Goal: Transaction & Acquisition: Purchase product/service

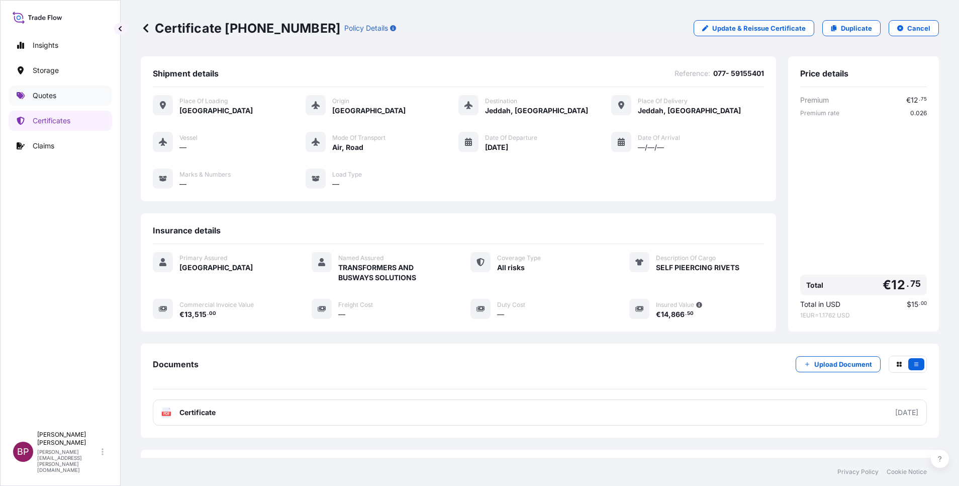
click at [37, 96] on p "Quotes" at bounding box center [45, 96] width 24 height 10
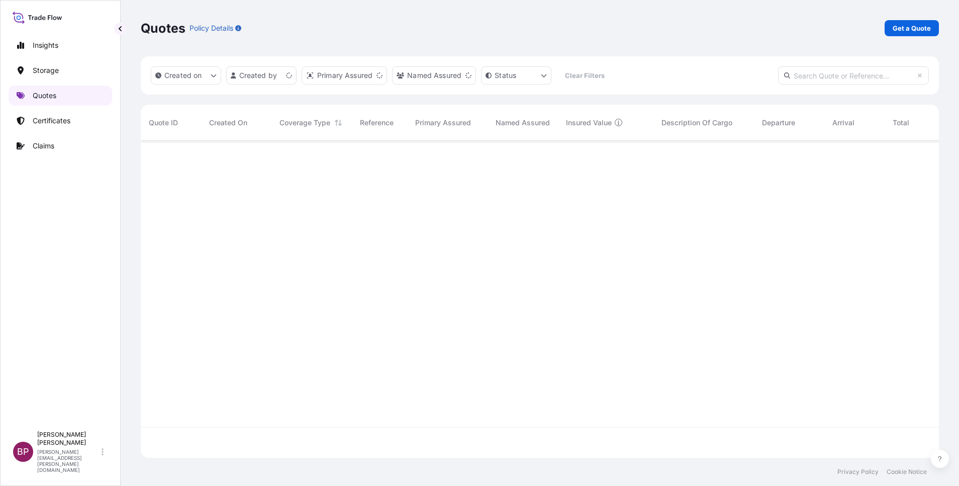
scroll to position [311, 787]
click at [910, 29] on p "Get a Quote" at bounding box center [912, 28] width 38 height 10
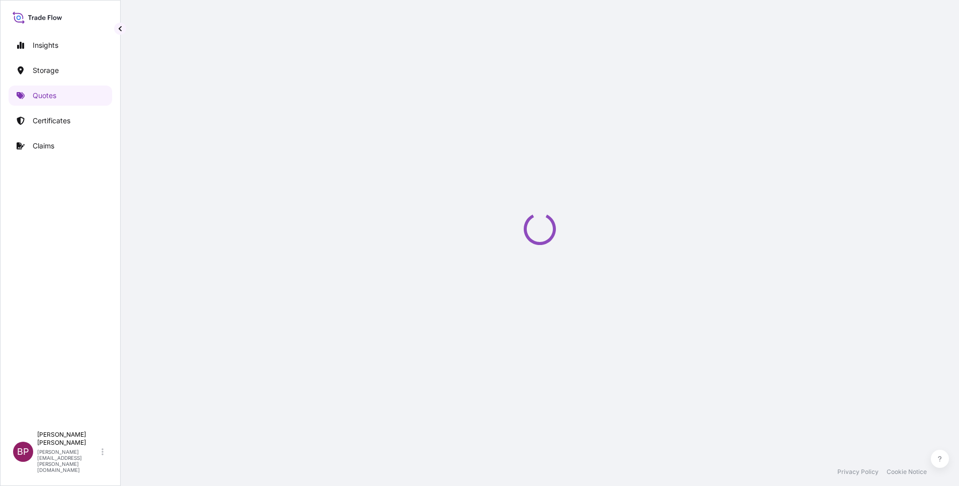
select select "Water"
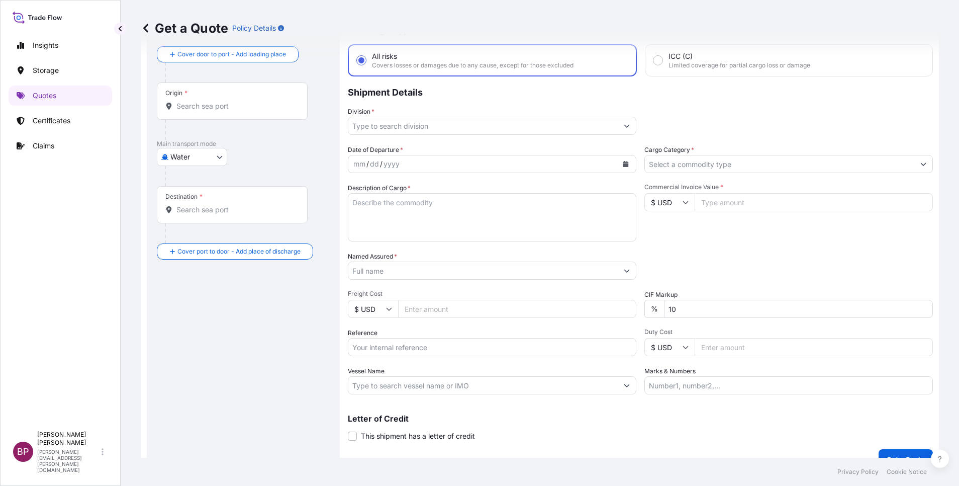
scroll to position [66, 0]
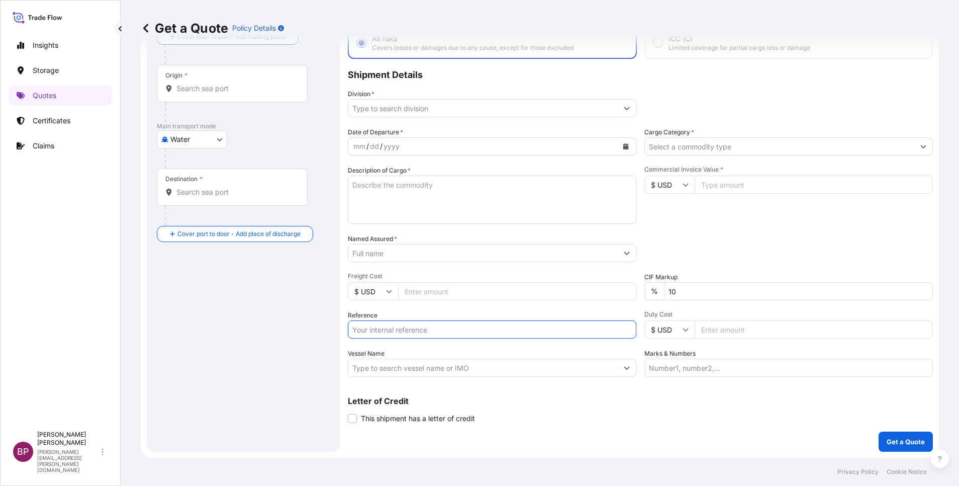
click at [419, 332] on input "Reference" at bounding box center [492, 329] width 289 height 18
paste input "SSLS3204"
type input "SSLS3204"
click at [425, 257] on input "Named Assured *" at bounding box center [482, 253] width 269 height 18
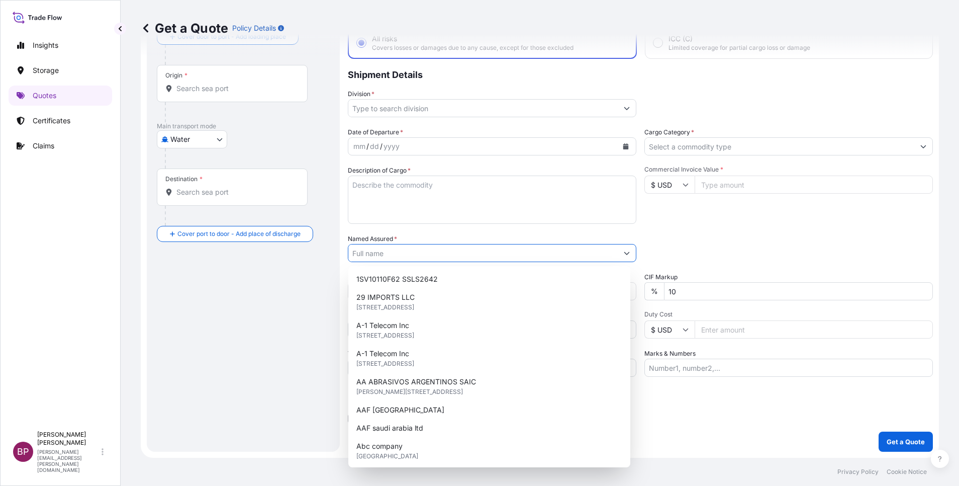
paste input "[PERSON_NAME] & [PERSON_NAME] CO."
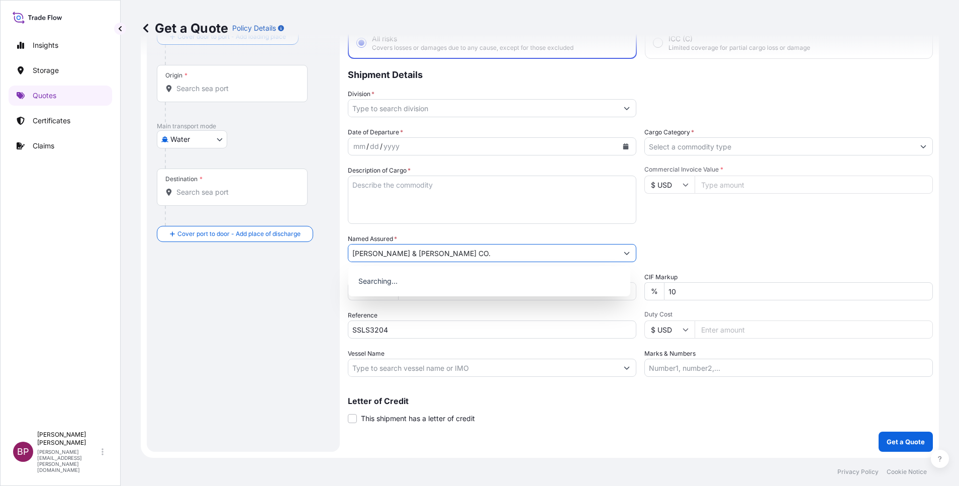
type input "[PERSON_NAME] & [PERSON_NAME] CO."
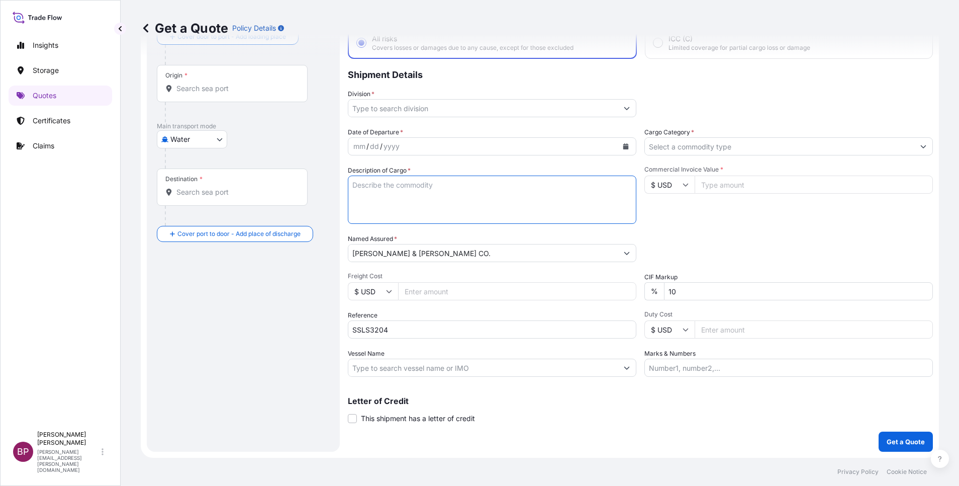
click at [471, 203] on textarea "Description of Cargo *" at bounding box center [492, 199] width 289 height 48
paste textarea "Mechanical seals & Spare Parts"
type textarea "Mechanical seals & Spare Parts"
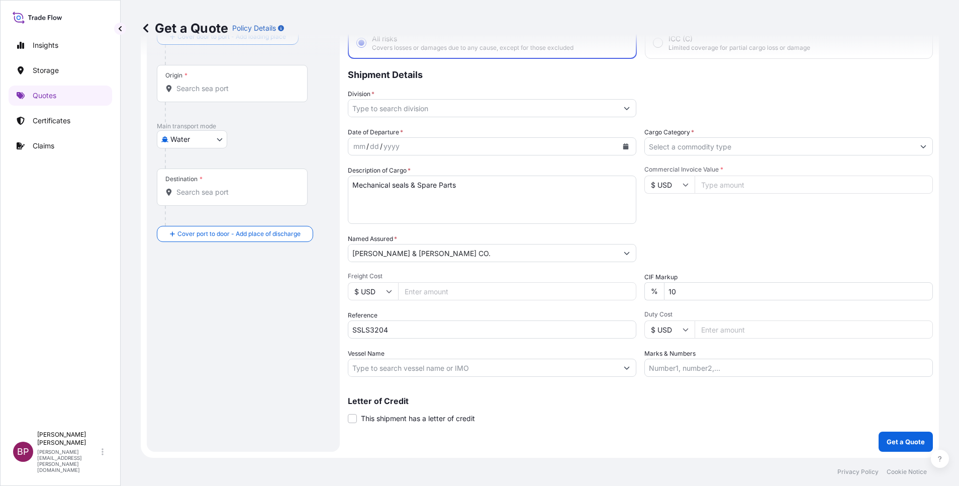
click at [724, 187] on input "Commercial Invoice Value *" at bounding box center [814, 184] width 238 height 18
paste input "460187.35"
type input "460187.35"
drag, startPoint x: 606, startPoint y: 284, endPoint x: 576, endPoint y: 275, distance: 31.5
click at [581, 277] on div "Date of Departure * mm / dd / yyyy Cargo Category * Description of Cargo * Mech…" at bounding box center [640, 251] width 585 height 249
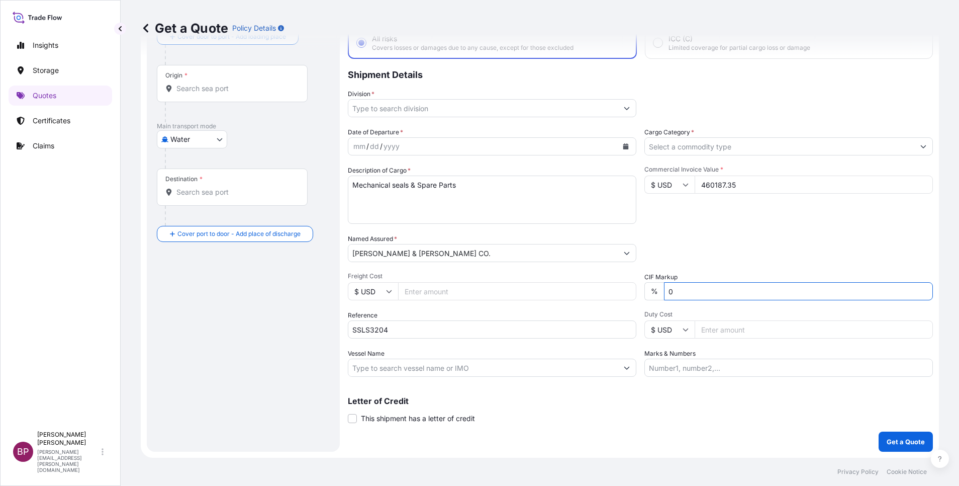
type input "0"
click at [719, 249] on div "Packing Category Type to search a container mode Please select a primary mode o…" at bounding box center [789, 248] width 289 height 28
click at [209, 139] on body "0 Insights Storage Quotes Certificates Claims BP [PERSON_NAME] Kurian [EMAIL_AD…" at bounding box center [479, 243] width 959 height 486
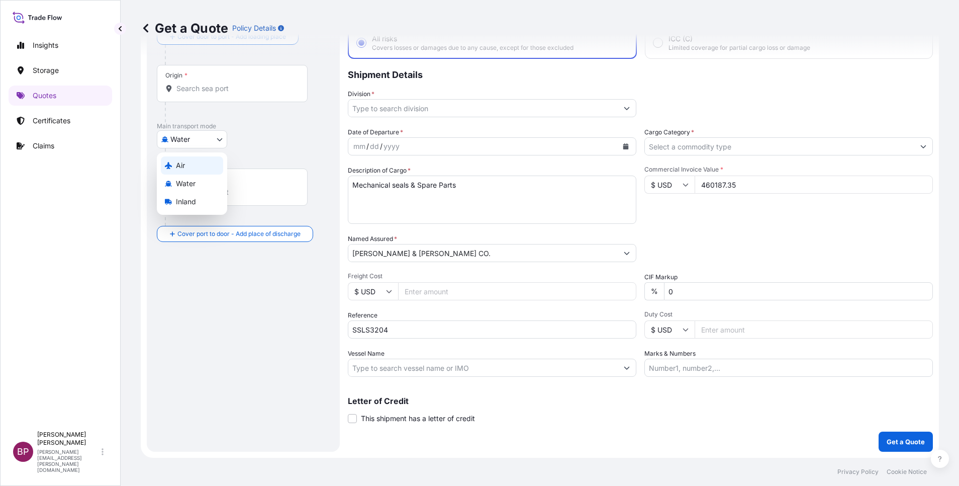
click at [189, 164] on div "Air" at bounding box center [192, 165] width 62 height 18
select select "Air"
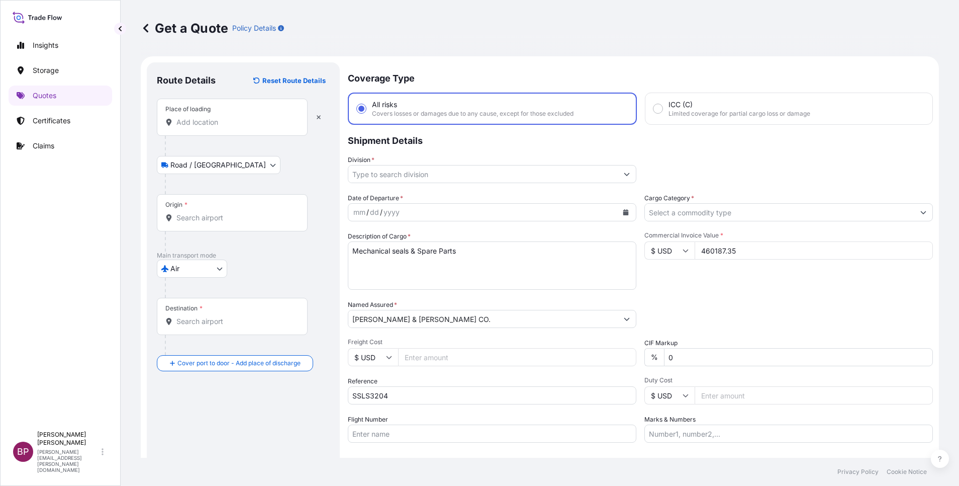
click at [197, 129] on div "Place of loading" at bounding box center [232, 117] width 151 height 37
click at [197, 127] on input "Place of loading" at bounding box center [235, 122] width 119 height 10
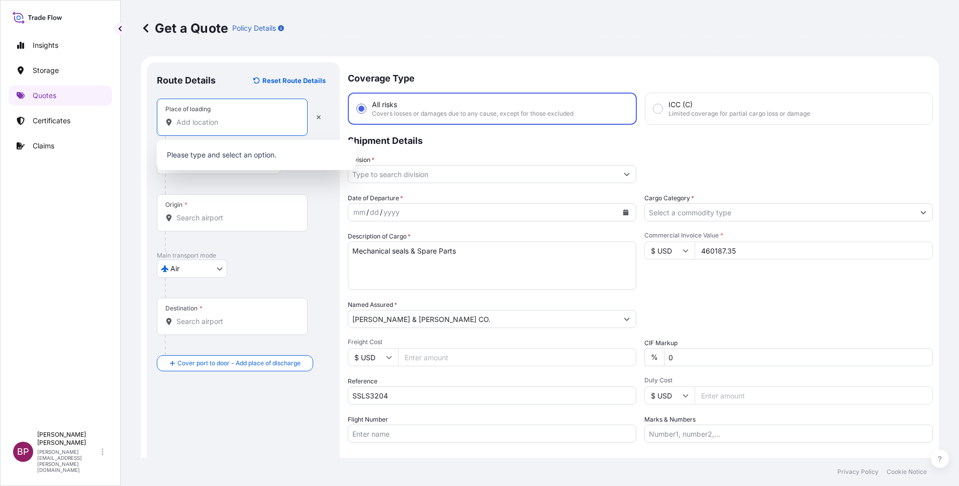
paste input "[GEOGRAPHIC_DATA]"
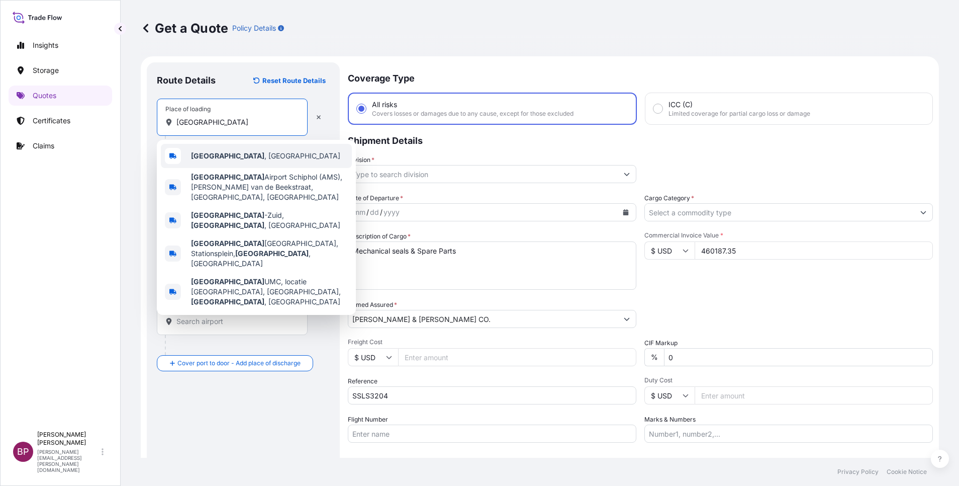
click at [243, 158] on span "[GEOGRAPHIC_DATA] , [GEOGRAPHIC_DATA]" at bounding box center [265, 156] width 149 height 10
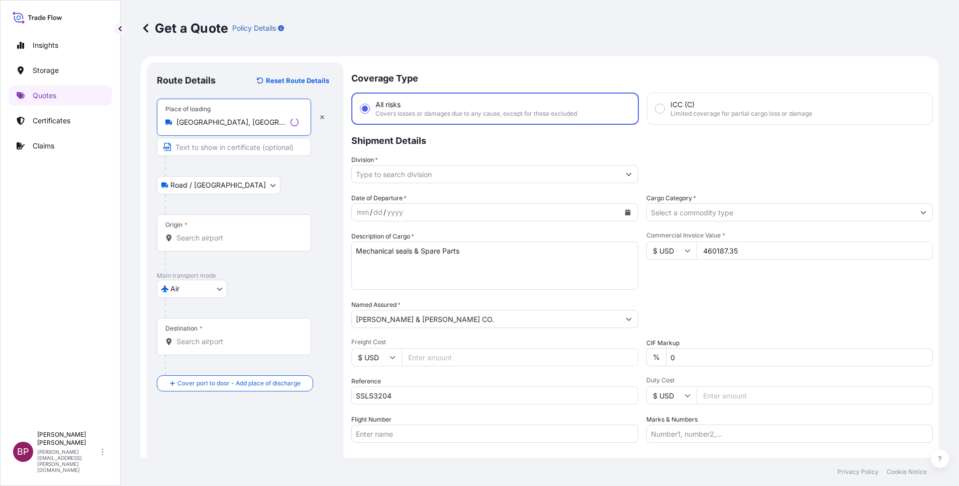
type input "[GEOGRAPHIC_DATA], [GEOGRAPHIC_DATA]"
click at [207, 233] on input "Origin *" at bounding box center [237, 238] width 122 height 10
paste input "[GEOGRAPHIC_DATA]"
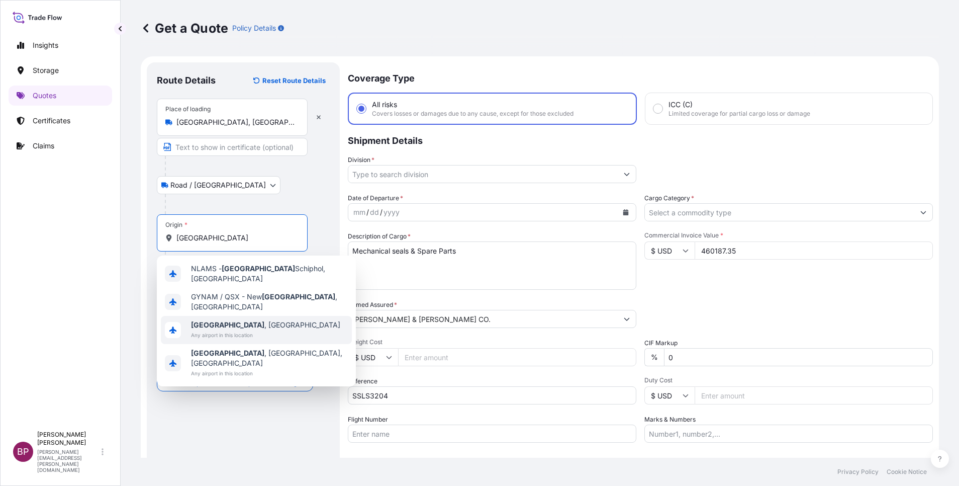
click at [243, 321] on span "[GEOGRAPHIC_DATA] , [GEOGRAPHIC_DATA]" at bounding box center [265, 325] width 149 height 10
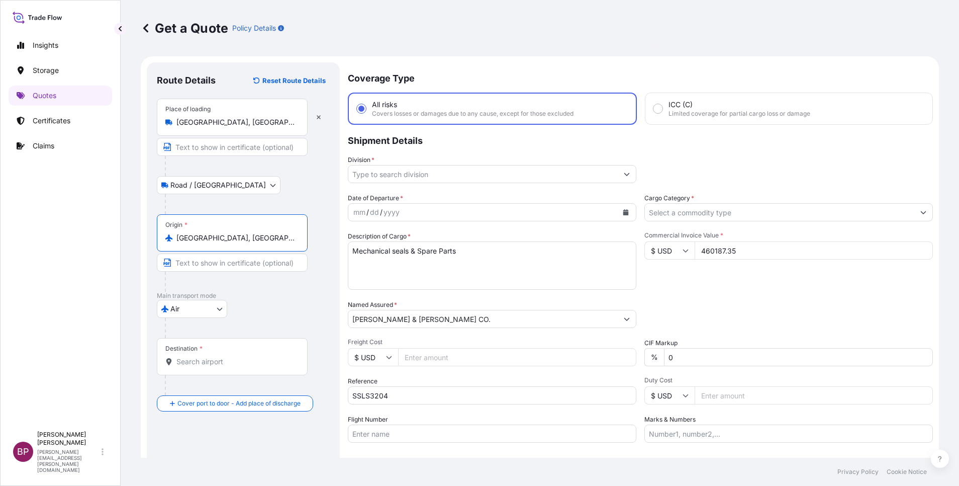
type input "[GEOGRAPHIC_DATA], [GEOGRAPHIC_DATA]"
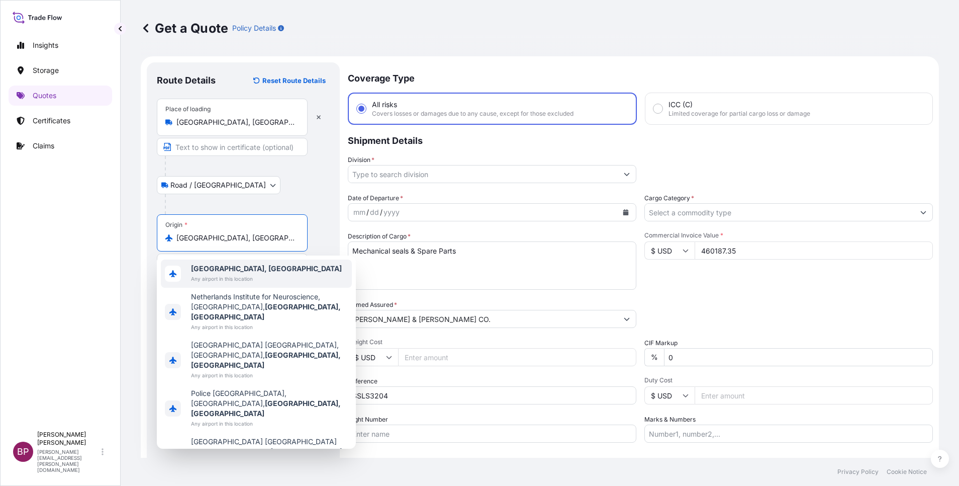
click at [293, 197] on div at bounding box center [247, 204] width 165 height 20
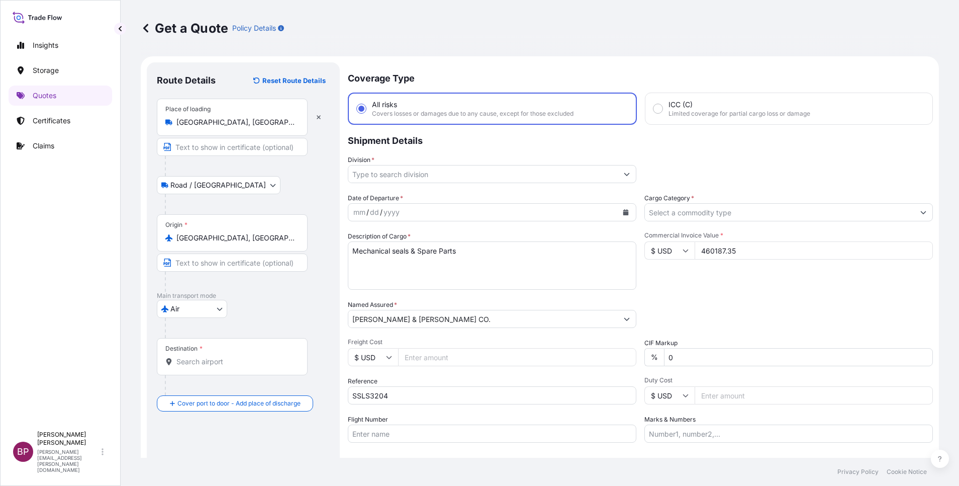
click at [231, 367] on div "Destination *" at bounding box center [232, 356] width 151 height 37
click at [231, 367] on input "Destination *" at bounding box center [235, 361] width 119 height 10
paste input "DAMMAM"
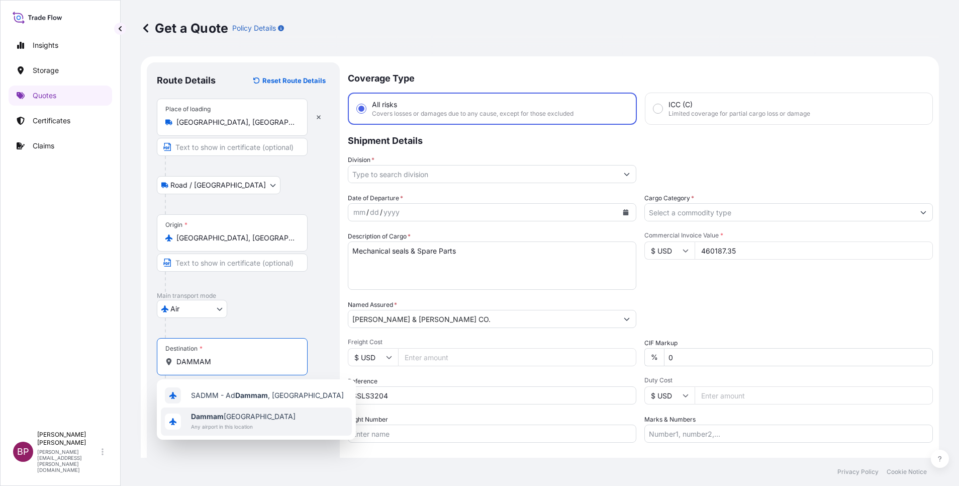
click at [245, 419] on span "Dammam [GEOGRAPHIC_DATA]" at bounding box center [243, 416] width 105 height 10
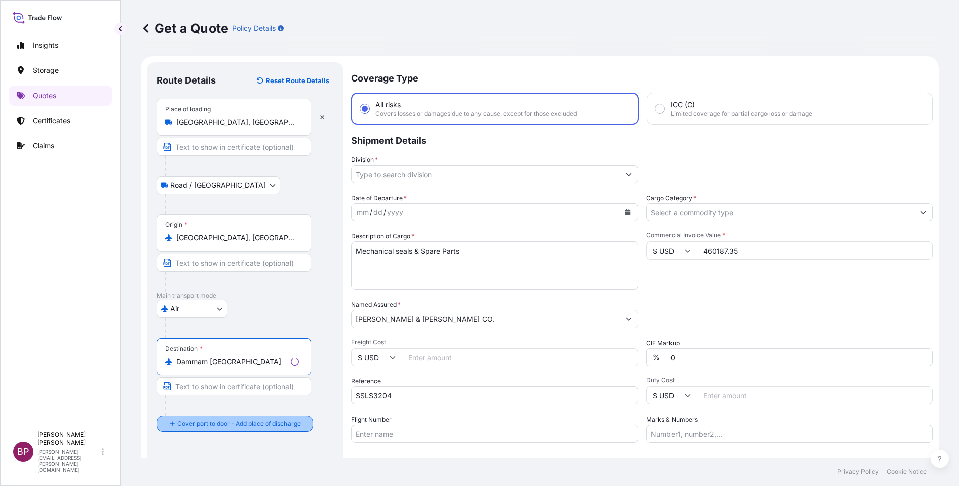
type input "Dammam [GEOGRAPHIC_DATA]"
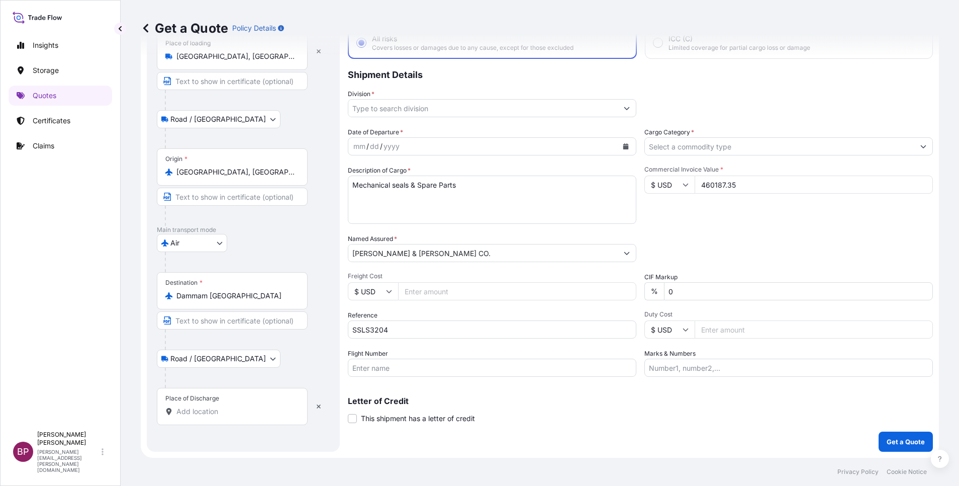
click at [234, 413] on input "Place of Discharge" at bounding box center [235, 411] width 119 height 10
paste input "DAMMAM"
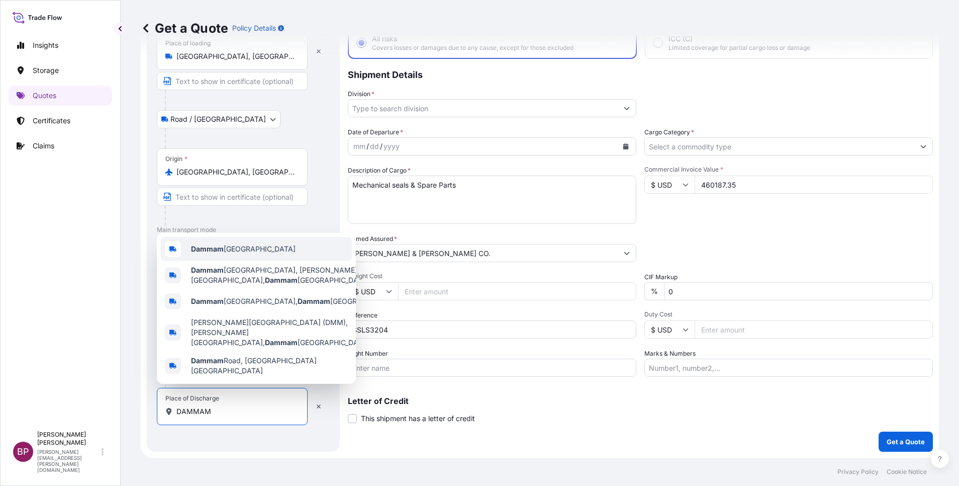
click at [251, 254] on span "Dammam [GEOGRAPHIC_DATA]" at bounding box center [243, 249] width 105 height 10
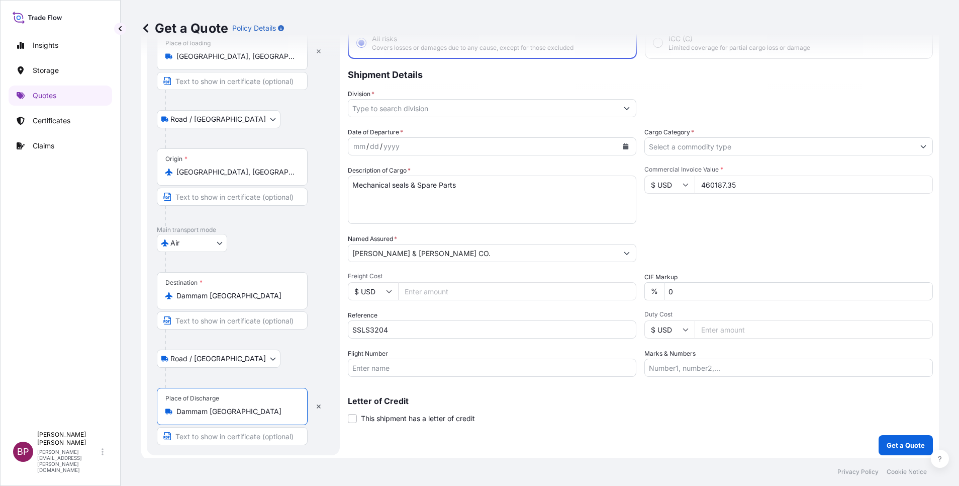
type input "Dammam [GEOGRAPHIC_DATA]"
click at [618, 151] on button "Calendar" at bounding box center [626, 146] width 16 height 16
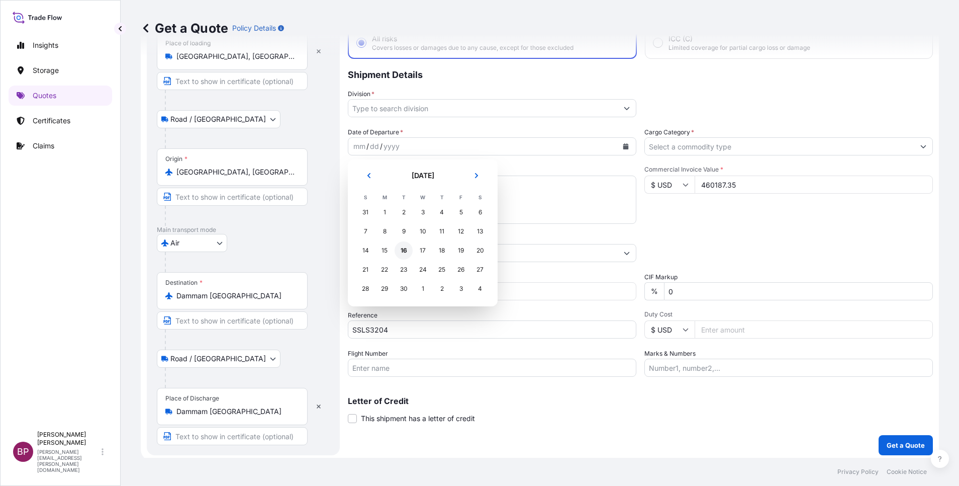
click at [406, 252] on div "16" at bounding box center [404, 250] width 18 height 18
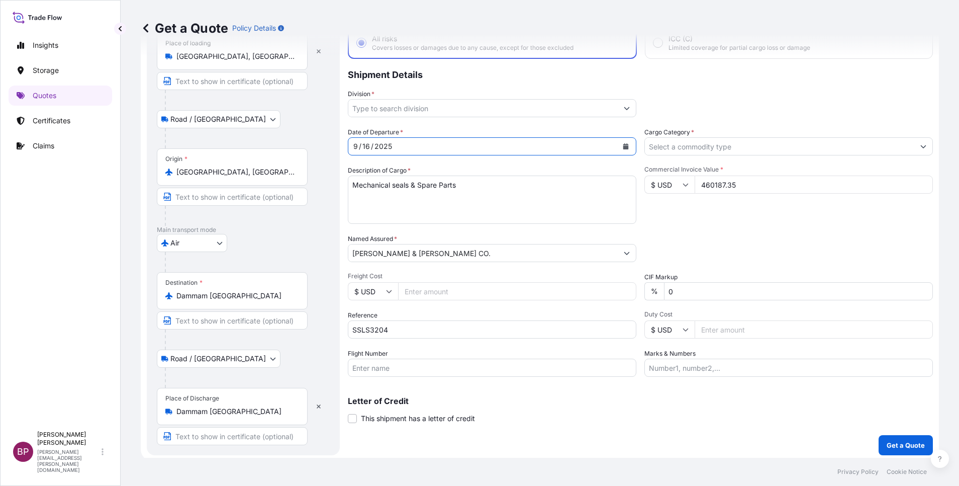
click at [624, 107] on icon "Show suggestions" at bounding box center [627, 108] width 6 height 6
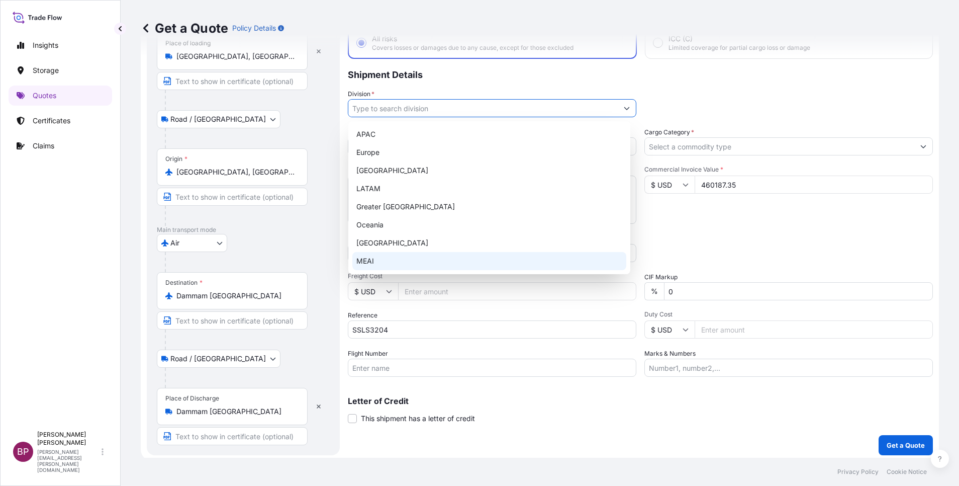
click at [405, 266] on div "MEAI" at bounding box center [489, 261] width 274 height 18
type input "MEAI"
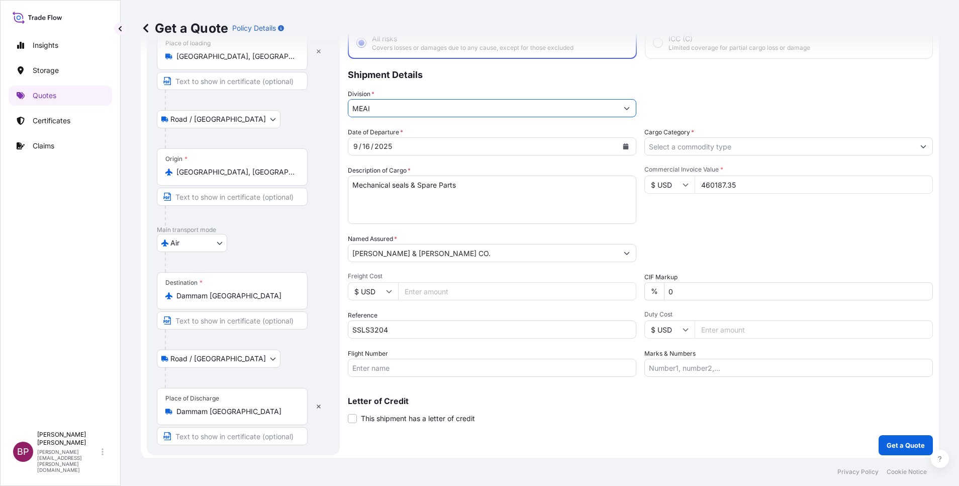
click at [722, 145] on input "Cargo Category *" at bounding box center [779, 146] width 269 height 18
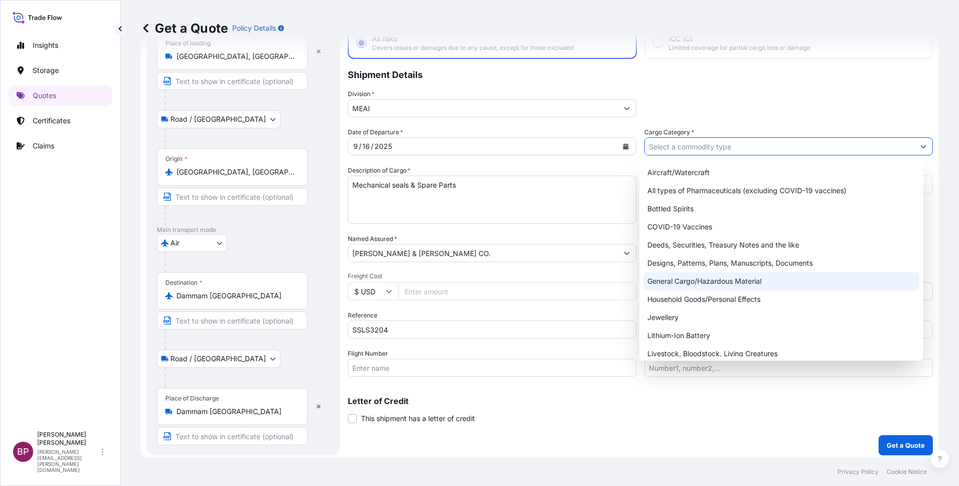
click at [696, 286] on div "General Cargo/Hazardous Material" at bounding box center [782, 281] width 276 height 18
type input "General Cargo/Hazardous Material"
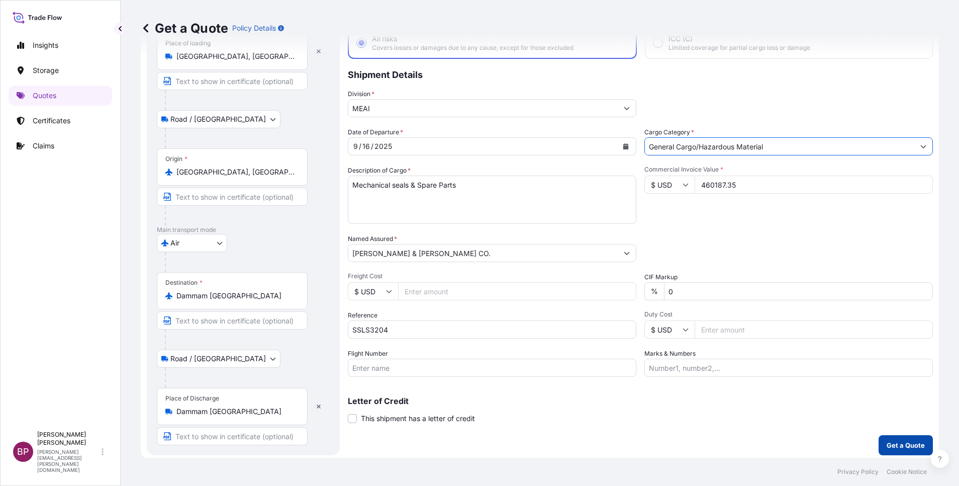
click at [901, 447] on p "Get a Quote" at bounding box center [906, 445] width 38 height 10
click at [624, 108] on icon "Show suggestions" at bounding box center [627, 108] width 6 height 6
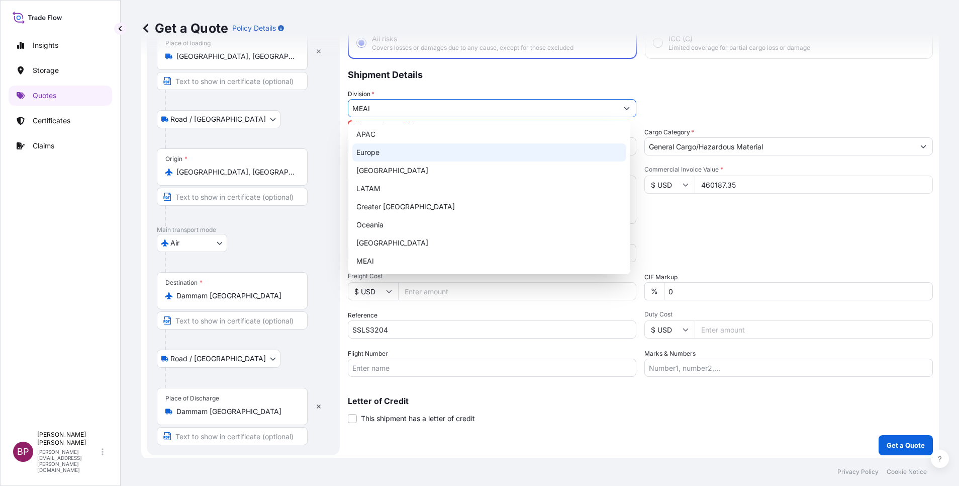
click at [475, 157] on div "Europe" at bounding box center [489, 152] width 274 height 18
type input "Europe"
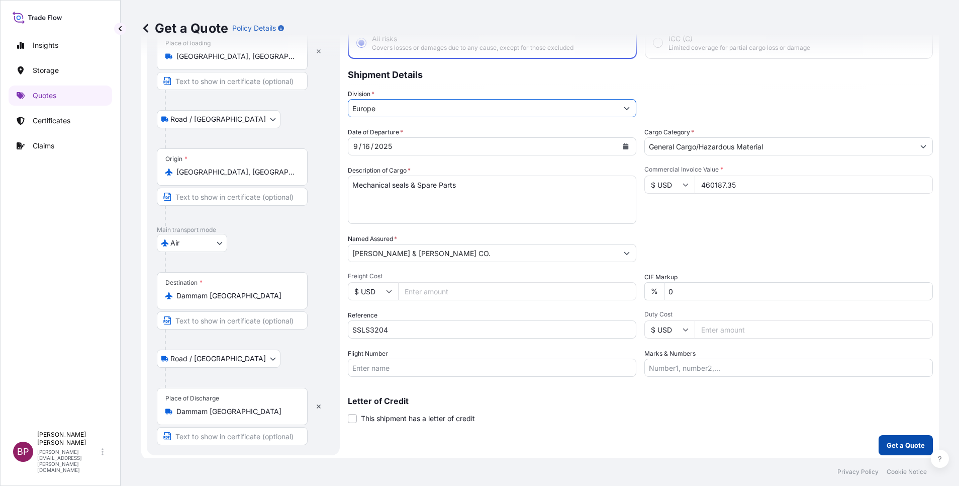
click at [897, 447] on p "Get a Quote" at bounding box center [906, 445] width 38 height 10
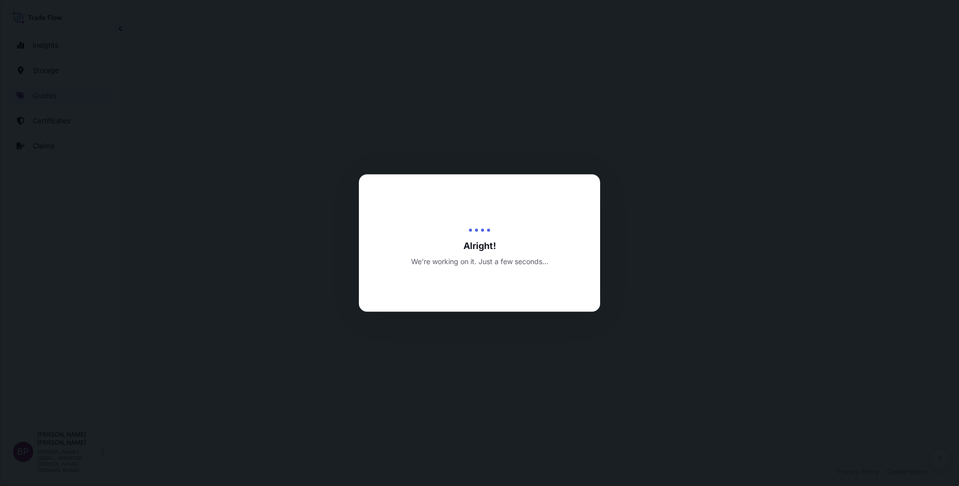
select select "Road / [GEOGRAPHIC_DATA]"
select select "Air"
select select "Road / [GEOGRAPHIC_DATA]"
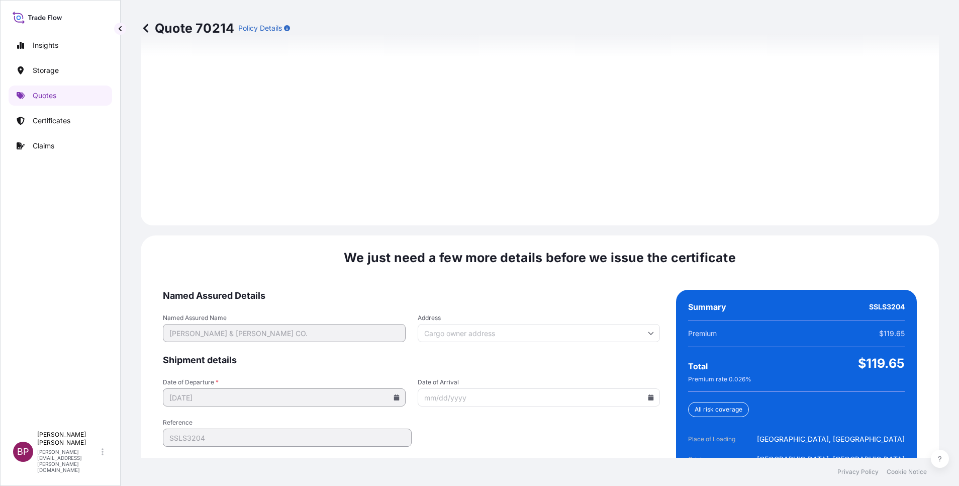
scroll to position [1490, 0]
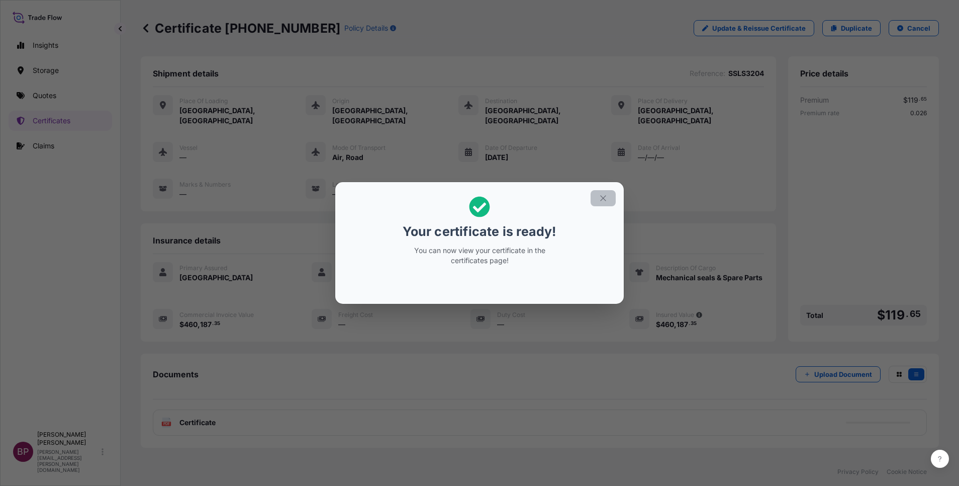
click at [603, 201] on icon "button" at bounding box center [603, 198] width 9 height 9
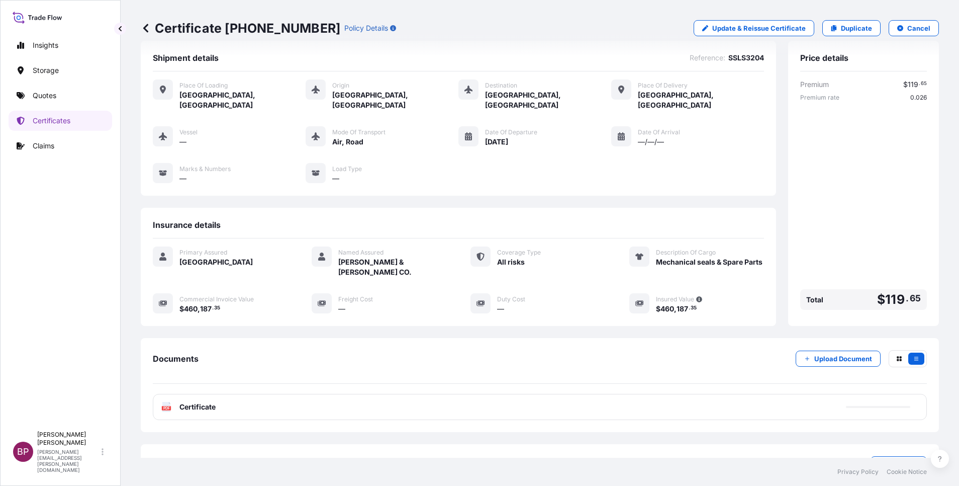
scroll to position [43, 0]
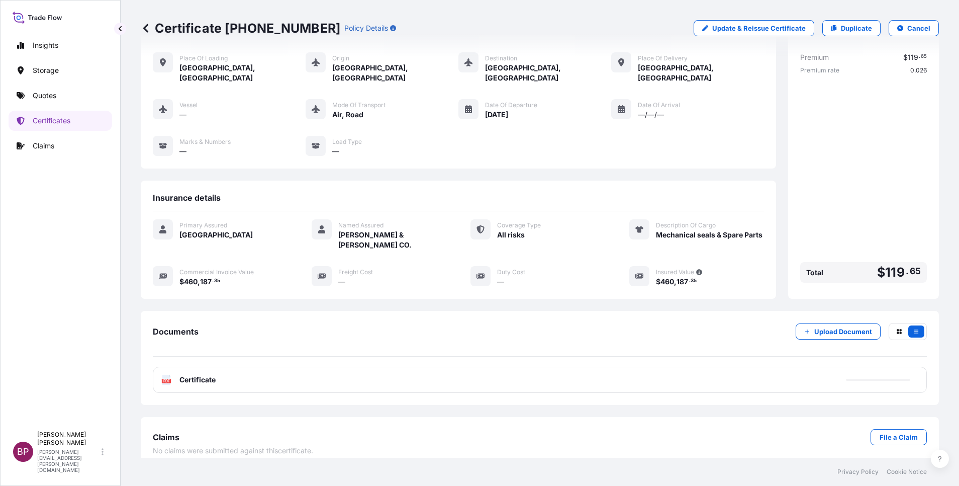
click at [195, 375] on span "Certificate" at bounding box center [197, 380] width 36 height 10
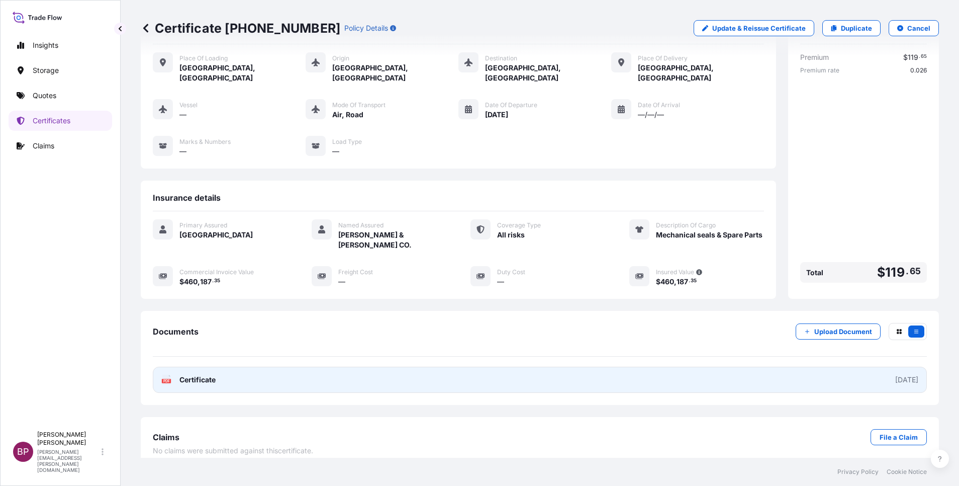
click at [212, 375] on span "Certificate" at bounding box center [197, 380] width 36 height 10
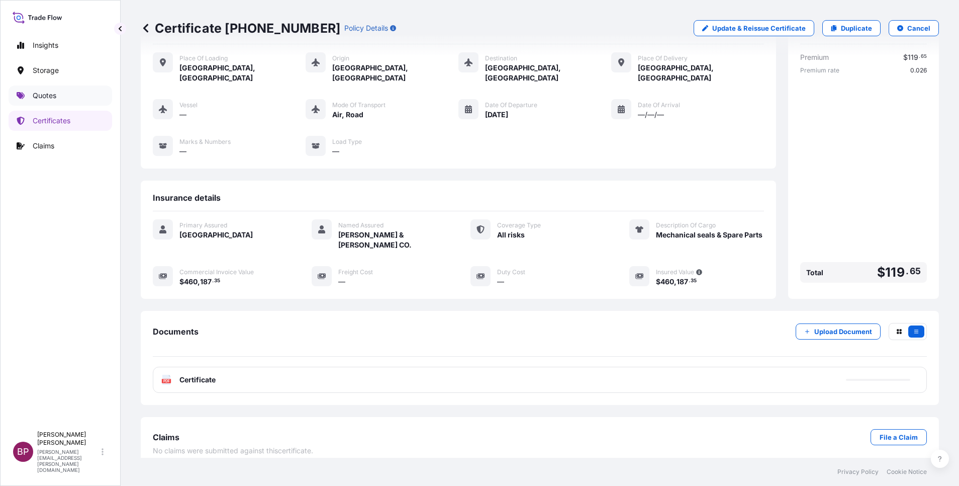
click at [55, 94] on p "Quotes" at bounding box center [45, 96] width 24 height 10
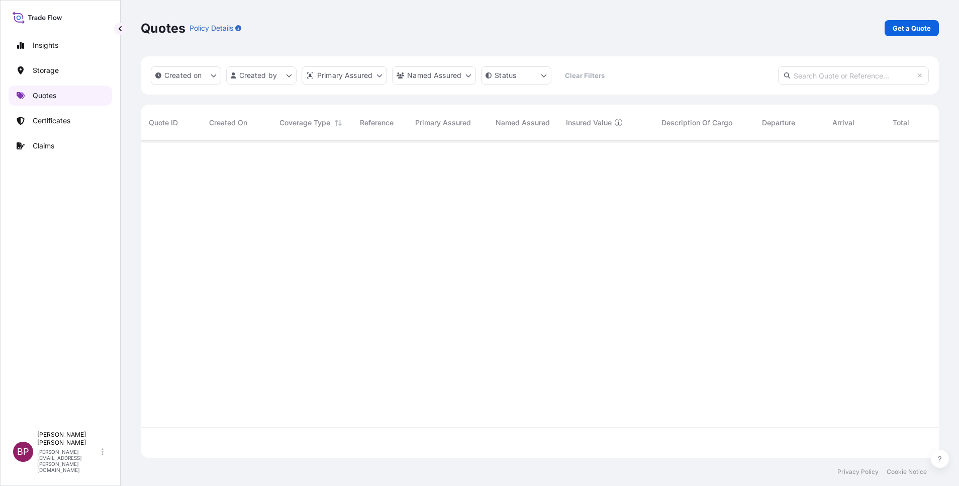
scroll to position [311, 787]
click at [906, 32] on p "Get a Quote" at bounding box center [912, 28] width 38 height 10
select select "Water"
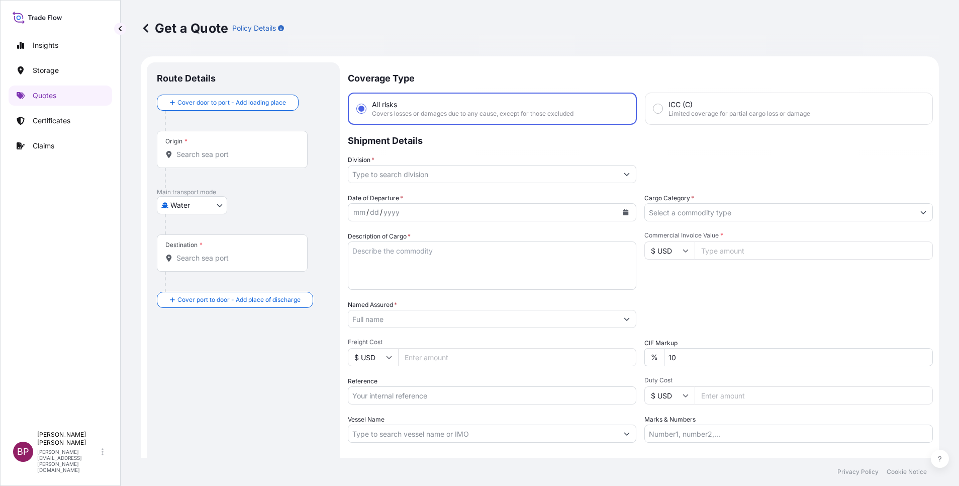
scroll to position [16, 0]
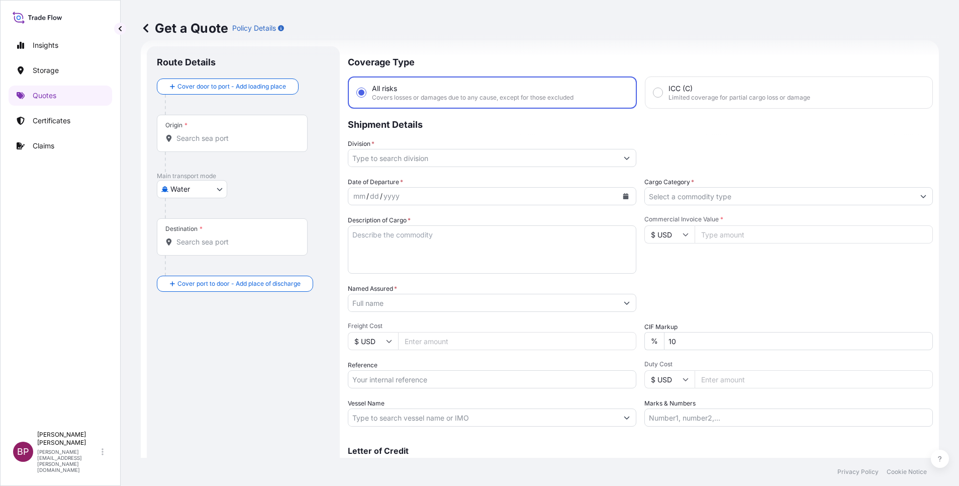
click at [460, 252] on textarea "Description of Cargo *" at bounding box center [492, 249] width 289 height 48
paste textarea "Falcon® 10 mL Serological Pipet, Polystyrene, 0.1 Increments, Individually Pack…"
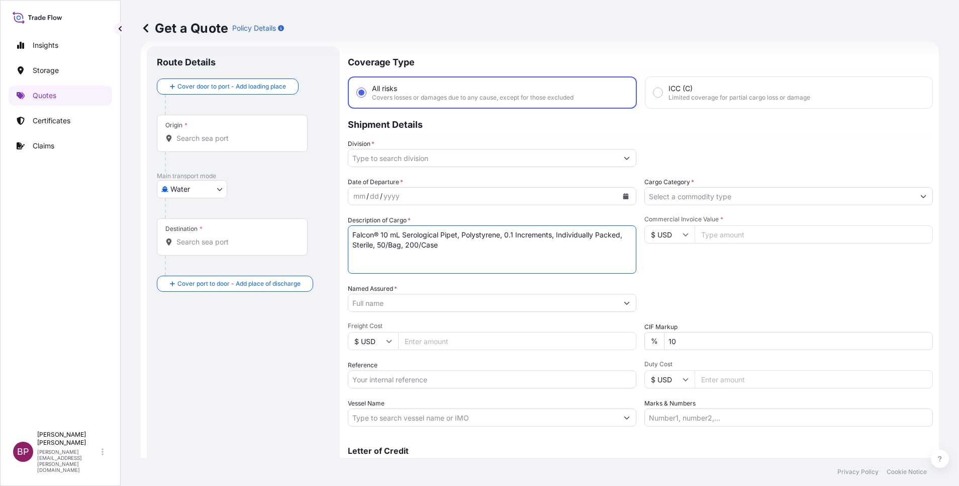
type textarea "Falcon® 10 mL Serological Pipet, Polystyrene, 0.1 Increments, Individually Pack…"
click at [683, 234] on icon at bounding box center [686, 234] width 6 height 6
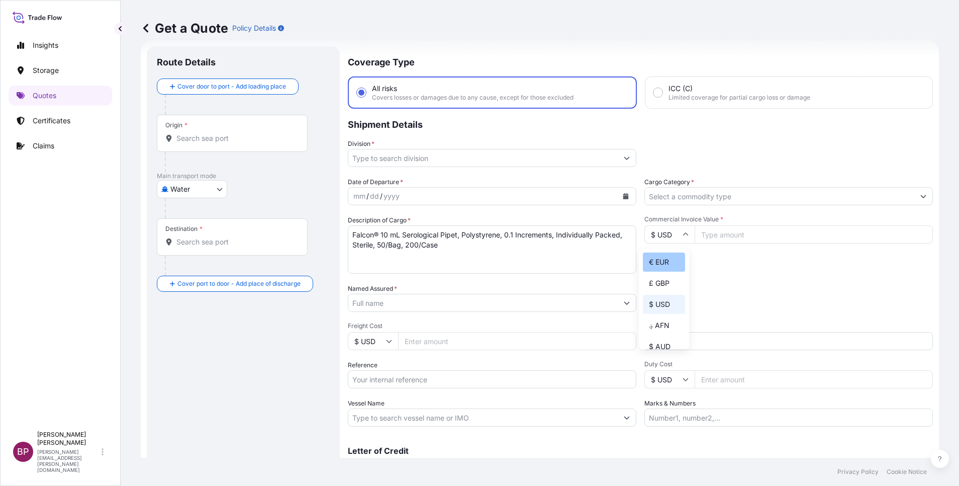
click at [664, 272] on div "€ EUR" at bounding box center [664, 261] width 42 height 19
type input "€ EUR"
click at [740, 235] on input "Commercial Invoice Value *" at bounding box center [814, 234] width 238 height 18
paste input "31041.20"
type input "31041.20"
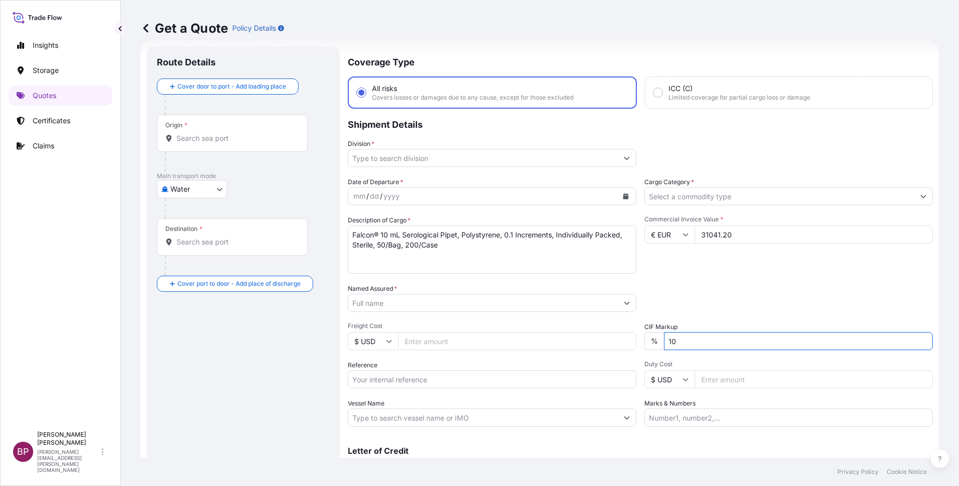
drag, startPoint x: 630, startPoint y: 335, endPoint x: 526, endPoint y: 317, distance: 105.6
click at [526, 317] on div "Date of Departure * mm / dd / yyyy Cargo Category * Description of Cargo * Falc…" at bounding box center [640, 301] width 585 height 249
type input "0"
click at [739, 295] on div "Packing Category Type to search a container mode Please select a primary mode o…" at bounding box center [789, 298] width 289 height 28
click at [416, 307] on input "Named Assured *" at bounding box center [482, 303] width 269 height 18
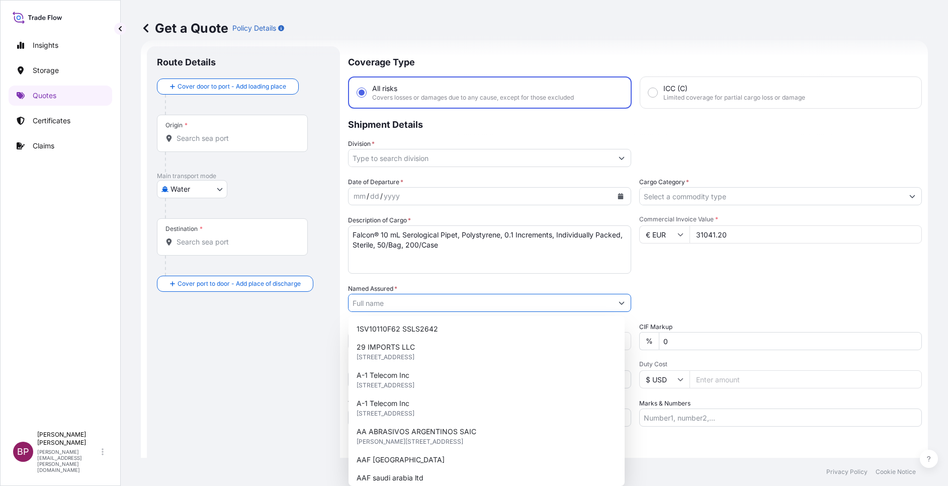
paste input "Soroup Trading Company Ltd."
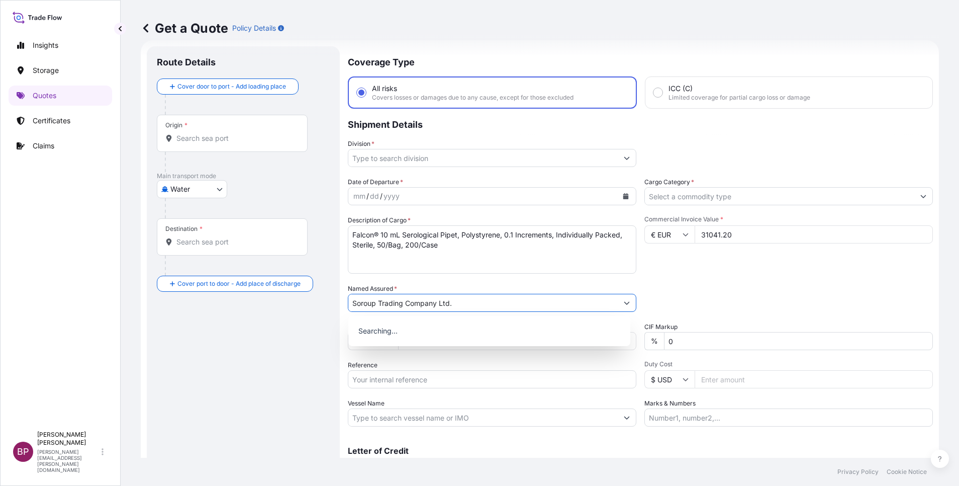
type input "Soroup Trading Company Ltd."
click at [623, 199] on icon "Calendar" at bounding box center [626, 196] width 6 height 6
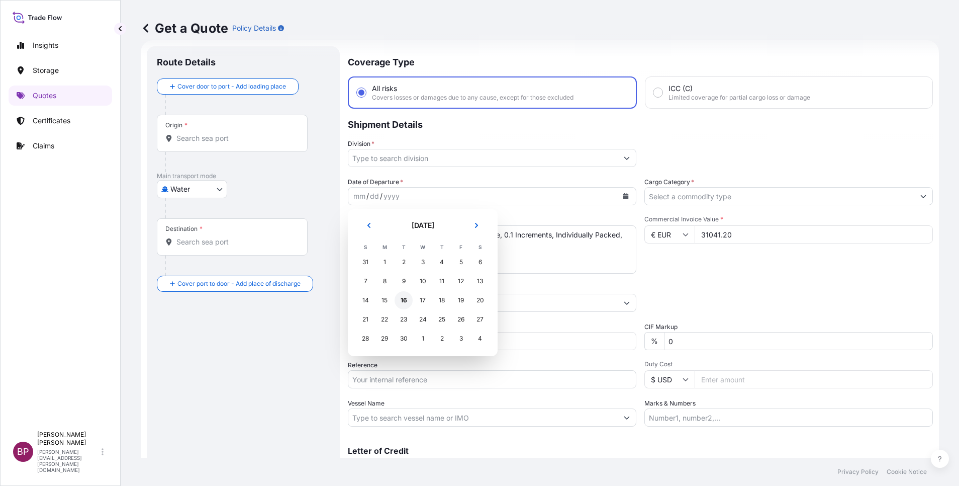
click at [404, 300] on div "16" at bounding box center [404, 300] width 18 height 18
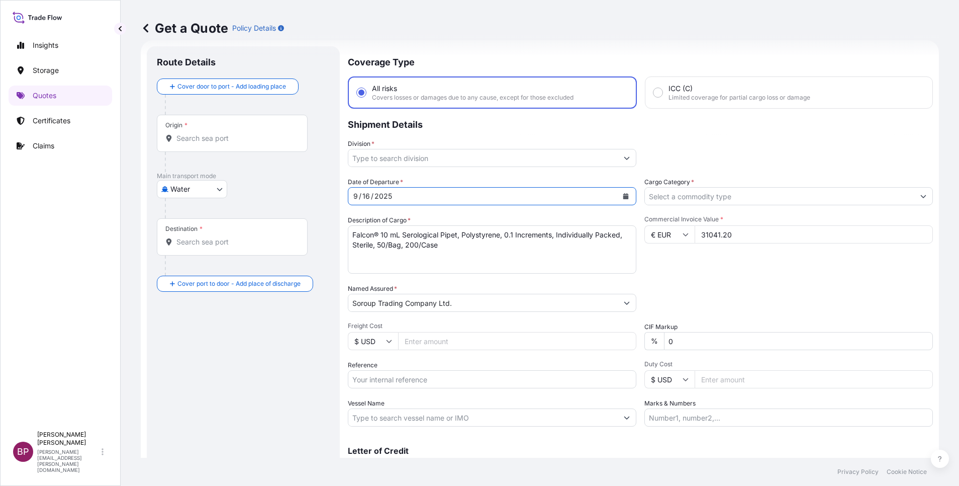
click at [915, 197] on button "Show suggestions" at bounding box center [924, 196] width 18 height 18
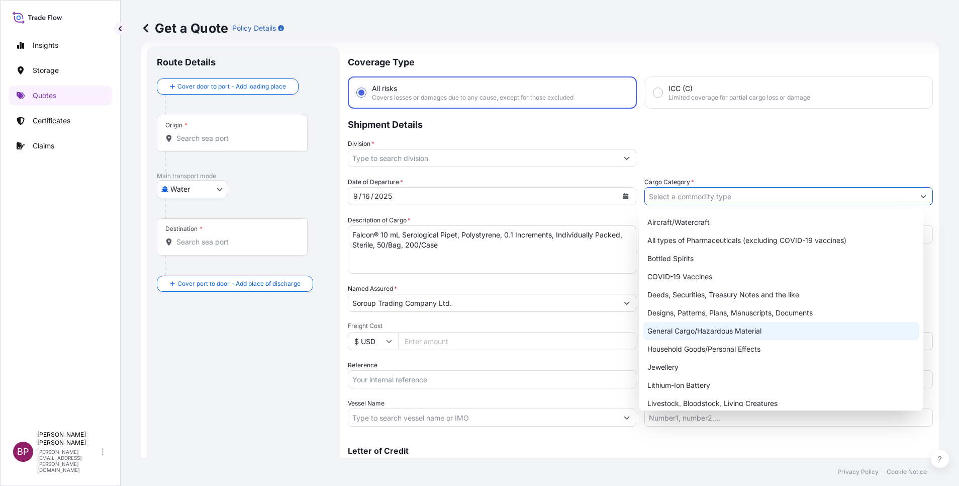
click at [696, 329] on div "General Cargo/Hazardous Material" at bounding box center [782, 331] width 276 height 18
type input "General Cargo/Hazardous Material"
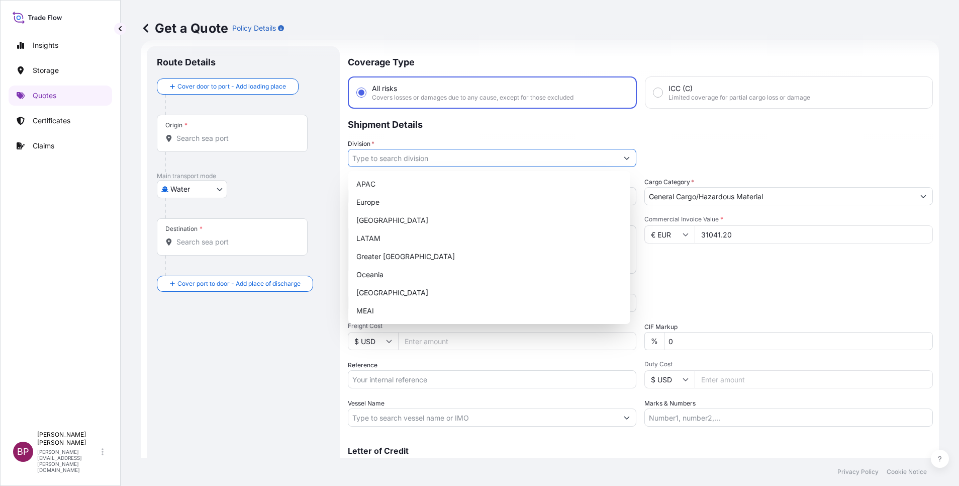
click at [618, 163] on button "Show suggestions" at bounding box center [627, 158] width 18 height 18
click at [394, 204] on div "Europe" at bounding box center [489, 202] width 274 height 18
type input "Europe"
click at [702, 268] on div "Commercial Invoice Value * € EUR 31041.20" at bounding box center [789, 244] width 289 height 58
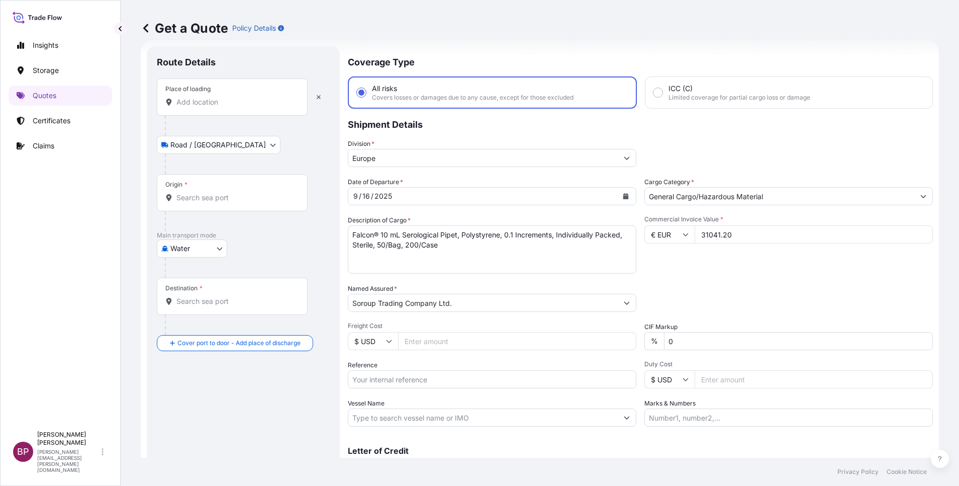
drag, startPoint x: 221, startPoint y: 103, endPoint x: 227, endPoint y: 103, distance: 5.6
click at [223, 103] on input "Place of loading" at bounding box center [235, 102] width 119 height 10
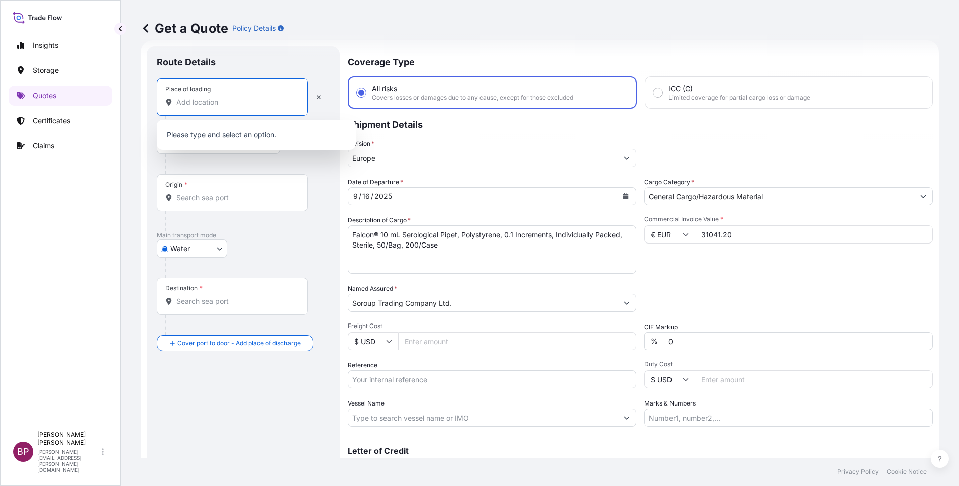
paste input "[GEOGRAPHIC_DATA]"
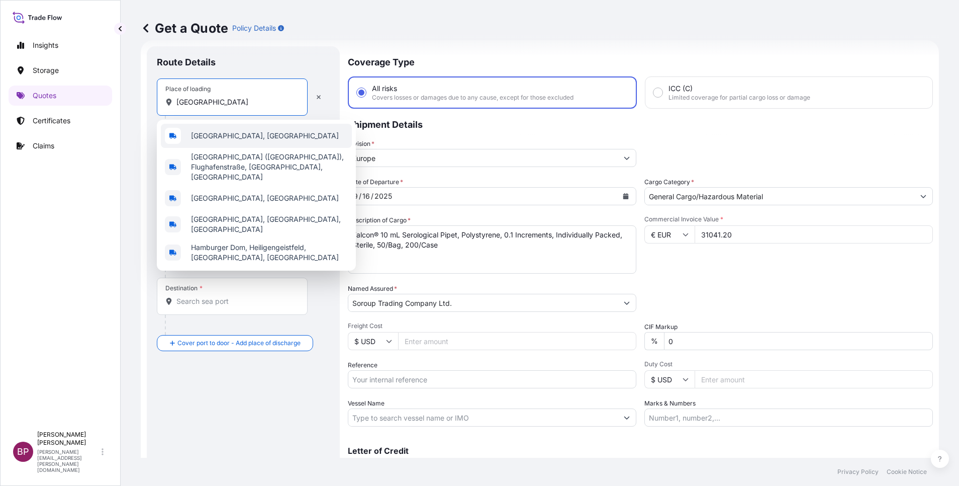
click at [235, 135] on span "[GEOGRAPHIC_DATA], [GEOGRAPHIC_DATA]" at bounding box center [265, 136] width 148 height 10
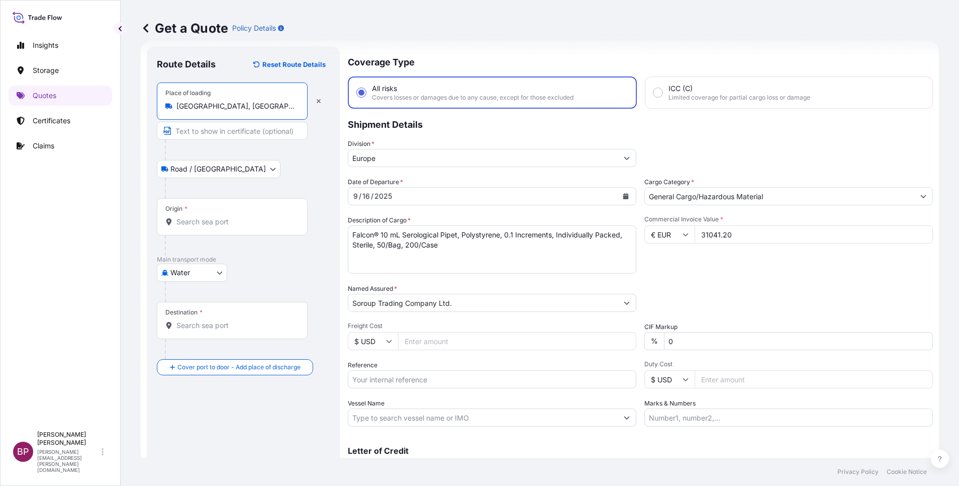
type input "[GEOGRAPHIC_DATA], [GEOGRAPHIC_DATA]"
click at [233, 220] on input "Origin *" at bounding box center [235, 222] width 119 height 10
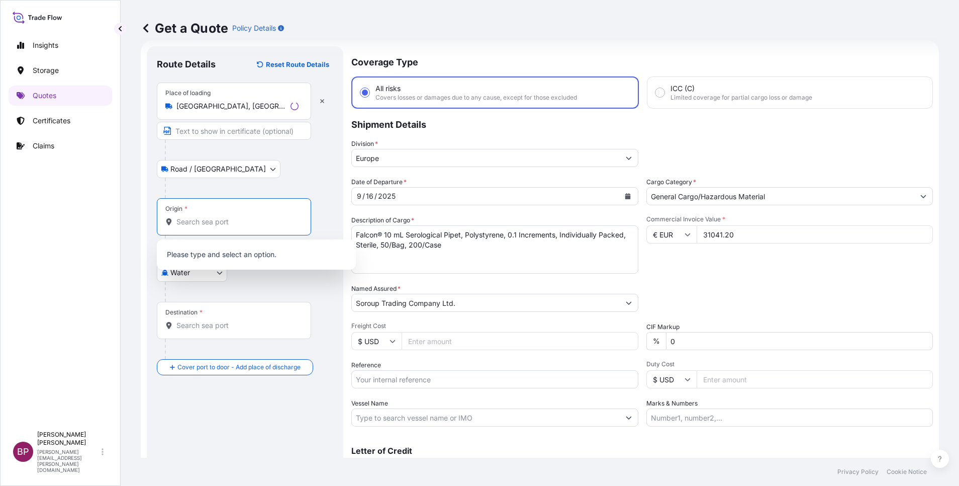
paste input "[GEOGRAPHIC_DATA]"
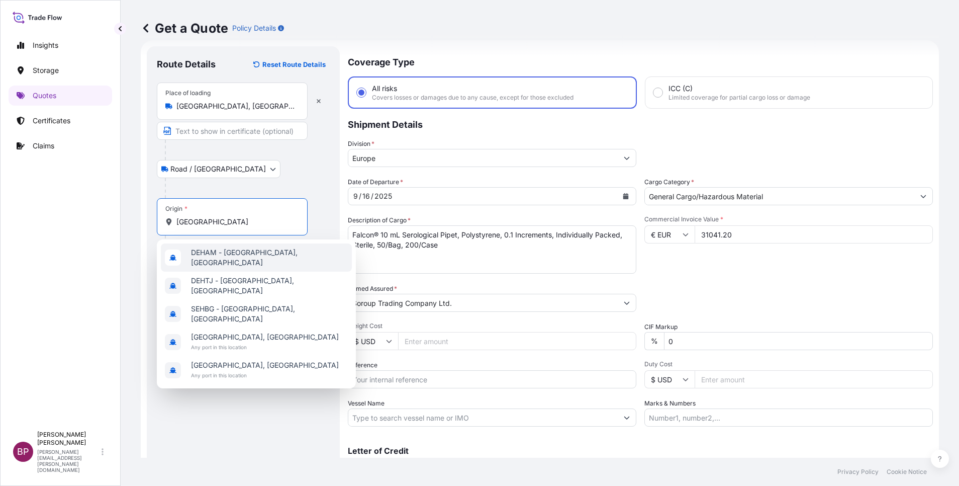
click at [246, 258] on span "DEHAM - [GEOGRAPHIC_DATA], [GEOGRAPHIC_DATA]" at bounding box center [269, 257] width 157 height 20
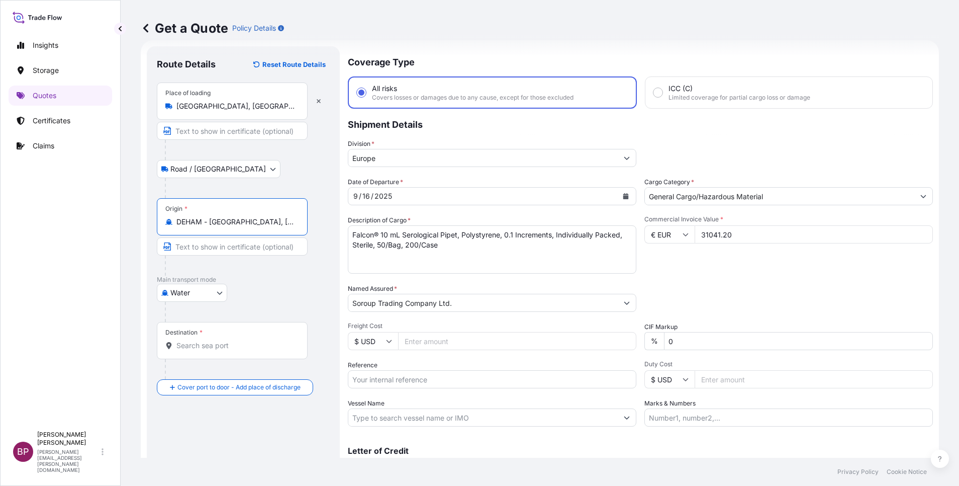
type input "DEHAM - [GEOGRAPHIC_DATA], [GEOGRAPHIC_DATA]"
click at [226, 351] on div "Destination *" at bounding box center [234, 340] width 154 height 37
click at [226, 350] on input "Destination *" at bounding box center [237, 345] width 122 height 10
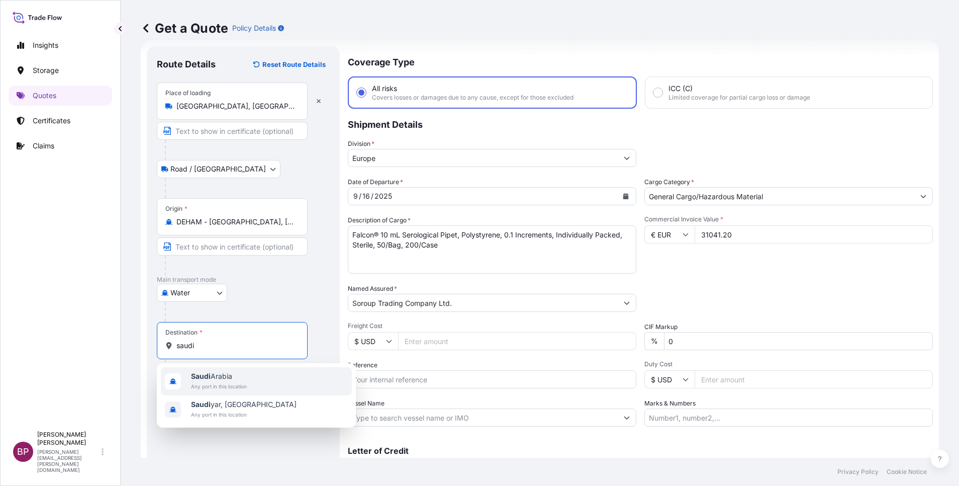
click at [212, 375] on span "[GEOGRAPHIC_DATA]" at bounding box center [219, 376] width 56 height 10
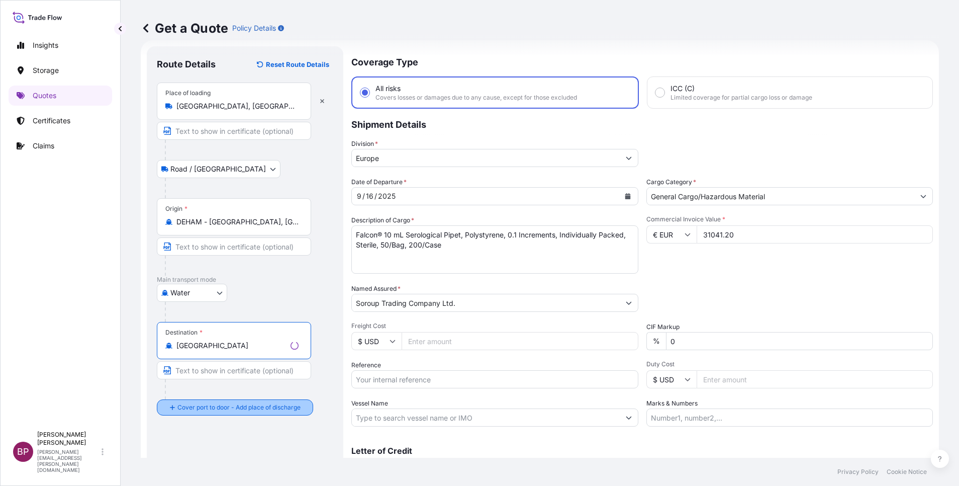
type input "[GEOGRAPHIC_DATA]"
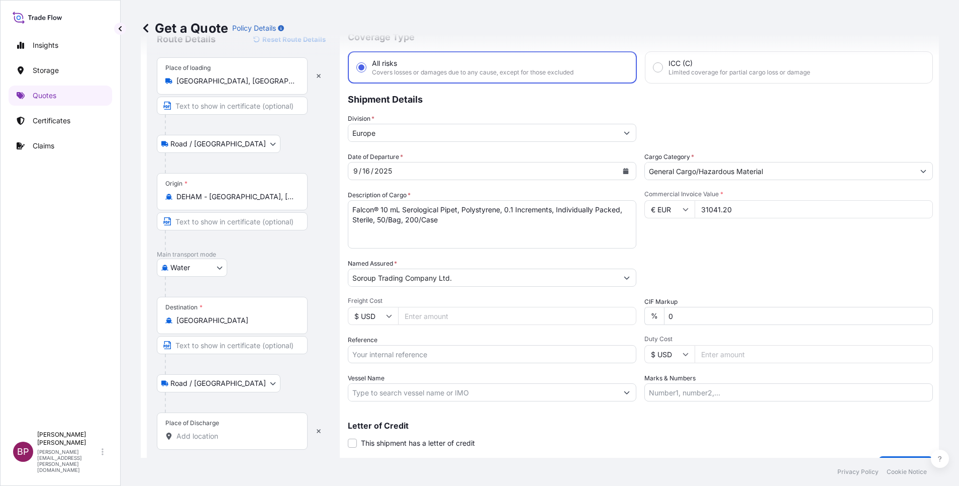
scroll to position [66, 0]
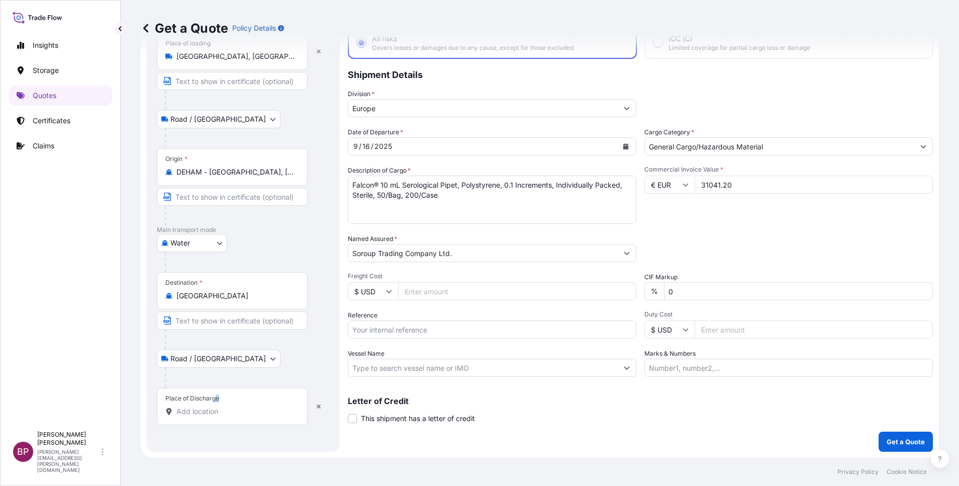
click at [216, 404] on div "Place of Discharge" at bounding box center [232, 406] width 151 height 37
drag, startPoint x: 216, startPoint y: 404, endPoint x: 192, endPoint y: 411, distance: 25.1
click at [192, 411] on input "Place of Discharge" at bounding box center [235, 411] width 119 height 10
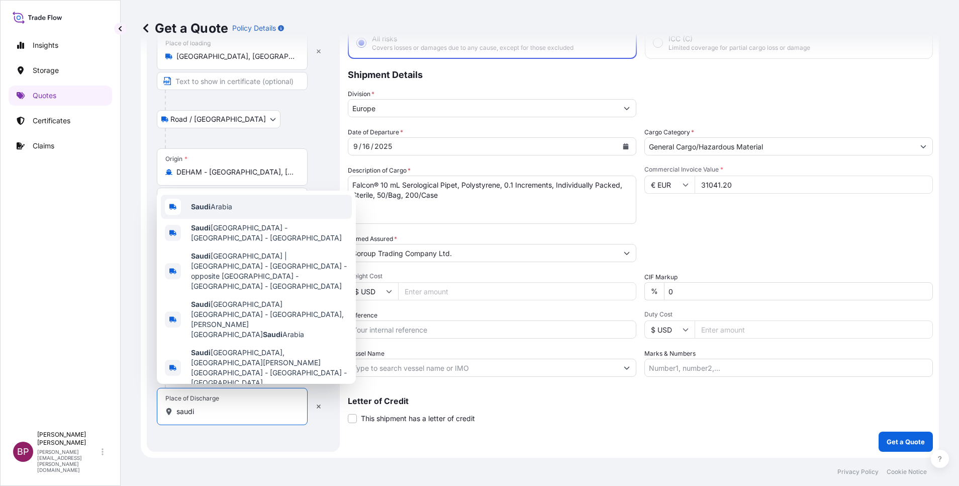
click at [232, 212] on span "[GEOGRAPHIC_DATA]" at bounding box center [211, 207] width 41 height 10
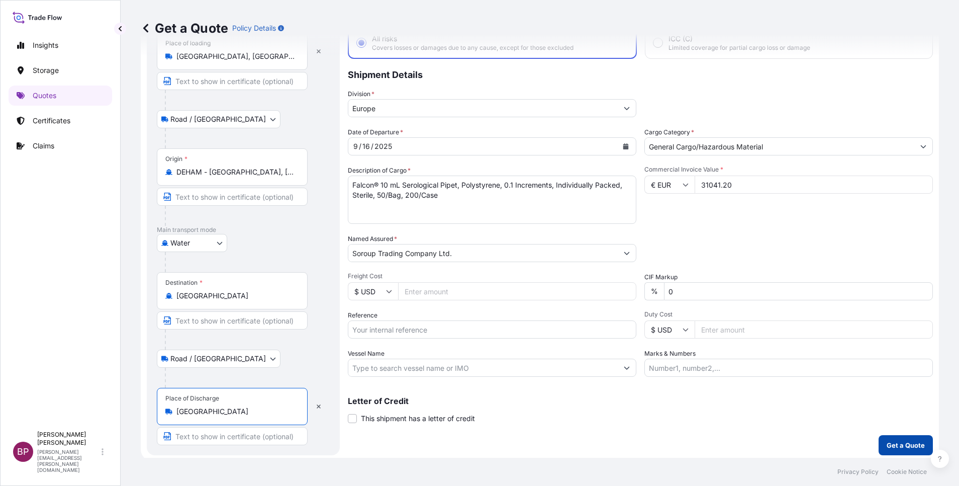
type input "[GEOGRAPHIC_DATA]"
click at [887, 442] on p "Get a Quote" at bounding box center [906, 445] width 38 height 10
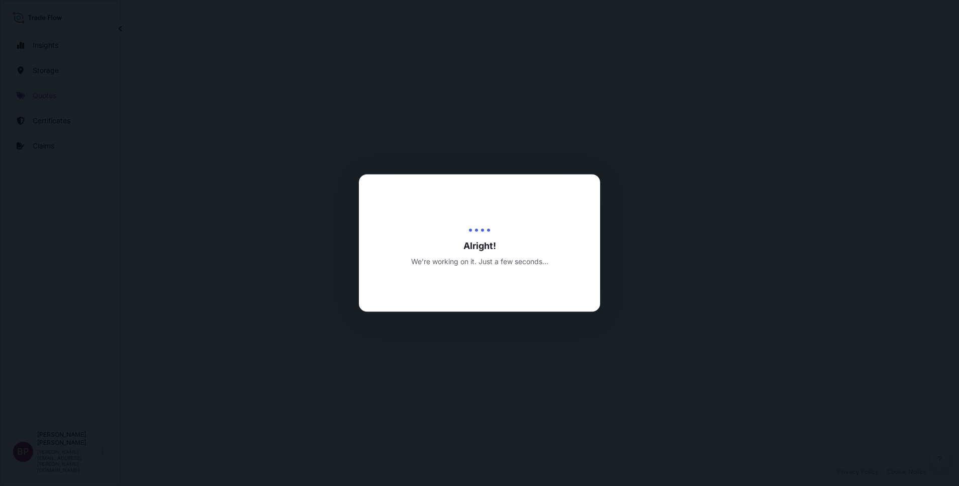
select select "Road / [GEOGRAPHIC_DATA]"
select select "Water"
select select "Road / [GEOGRAPHIC_DATA]"
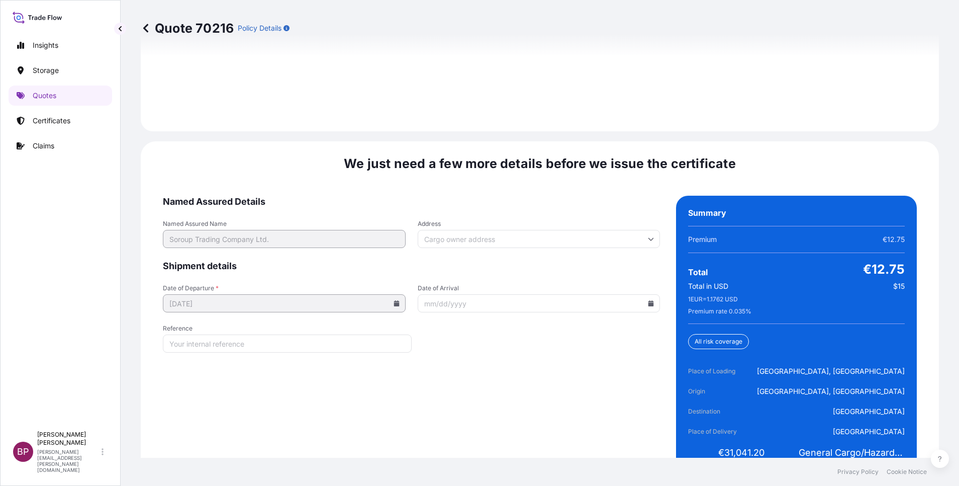
scroll to position [1543, 0]
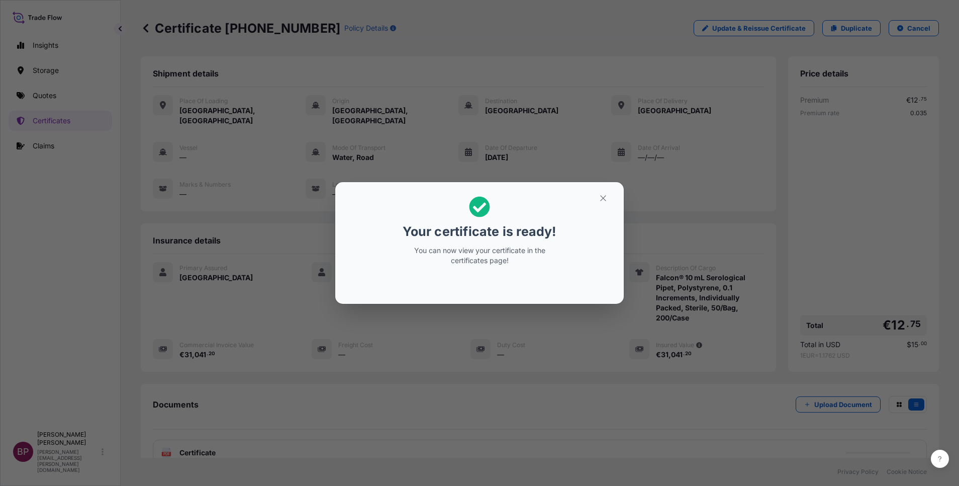
click at [604, 201] on icon "button" at bounding box center [603, 198] width 9 height 9
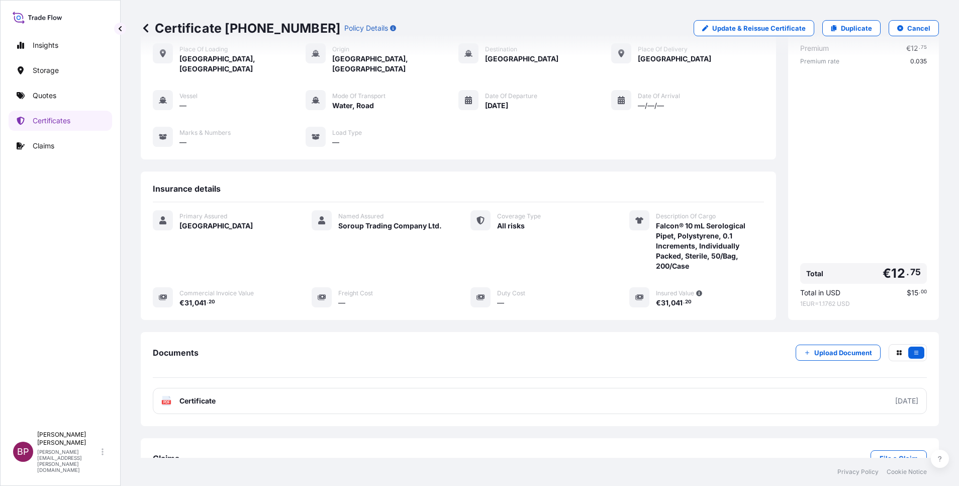
scroll to position [73, 0]
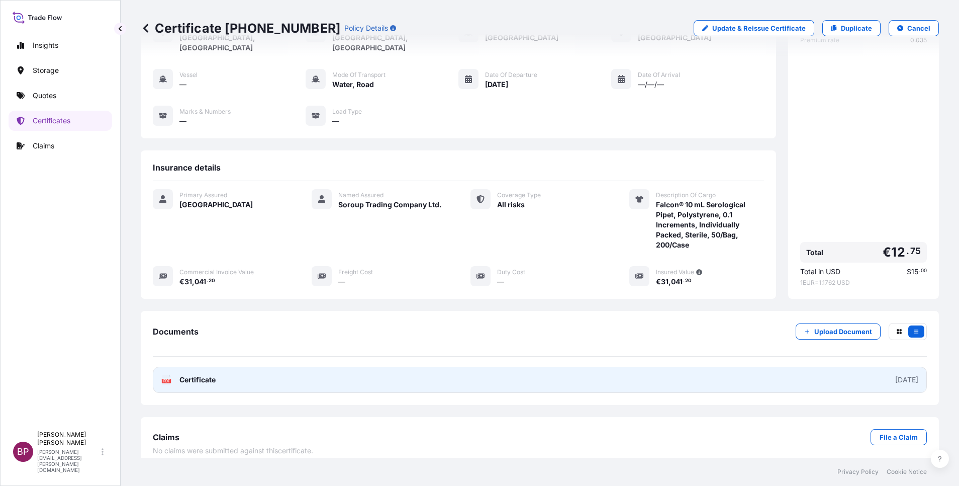
click at [213, 375] on span "Certificate" at bounding box center [197, 380] width 36 height 10
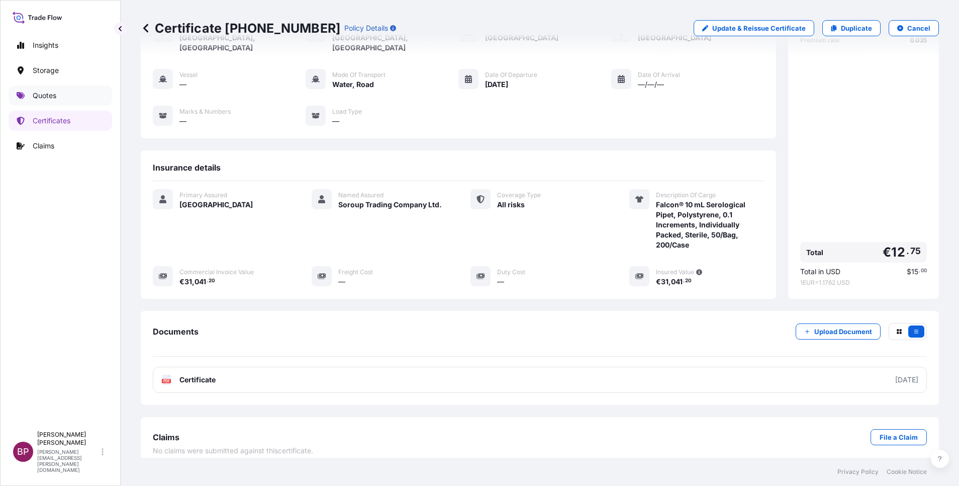
click at [46, 101] on link "Quotes" at bounding box center [61, 95] width 104 height 20
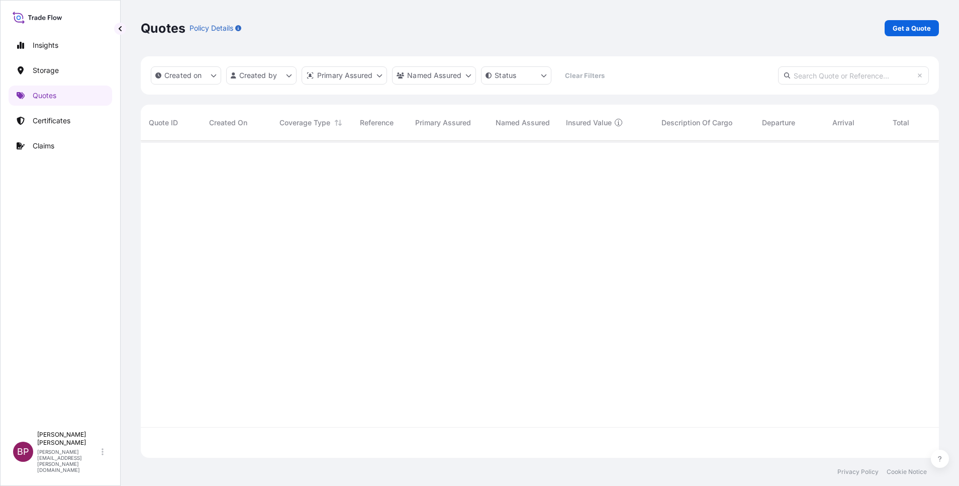
scroll to position [311, 787]
click at [908, 31] on p "Get a Quote" at bounding box center [912, 28] width 38 height 10
select select "Water"
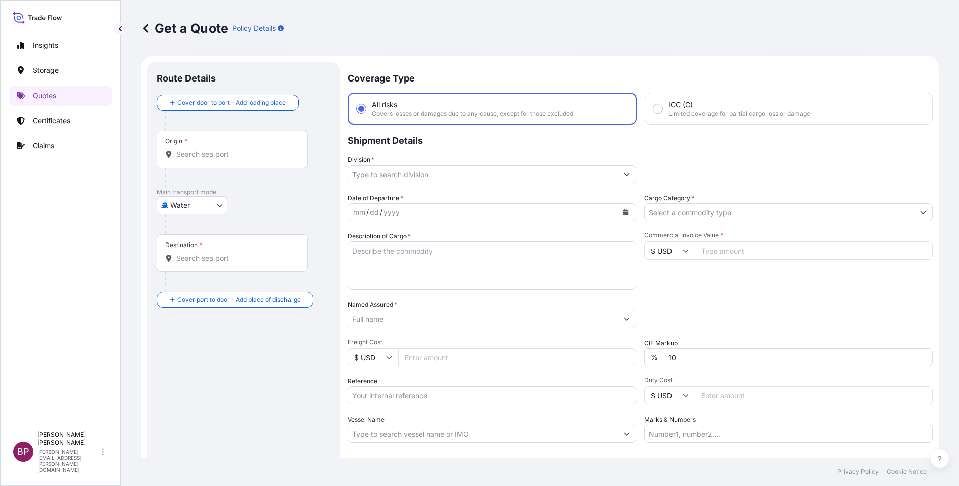
scroll to position [16, 0]
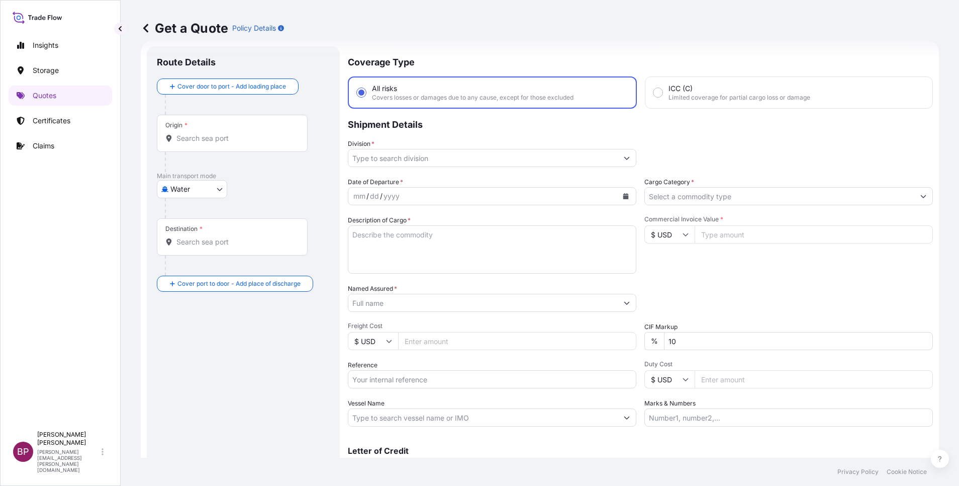
click at [489, 160] on input "Division *" at bounding box center [482, 158] width 269 height 18
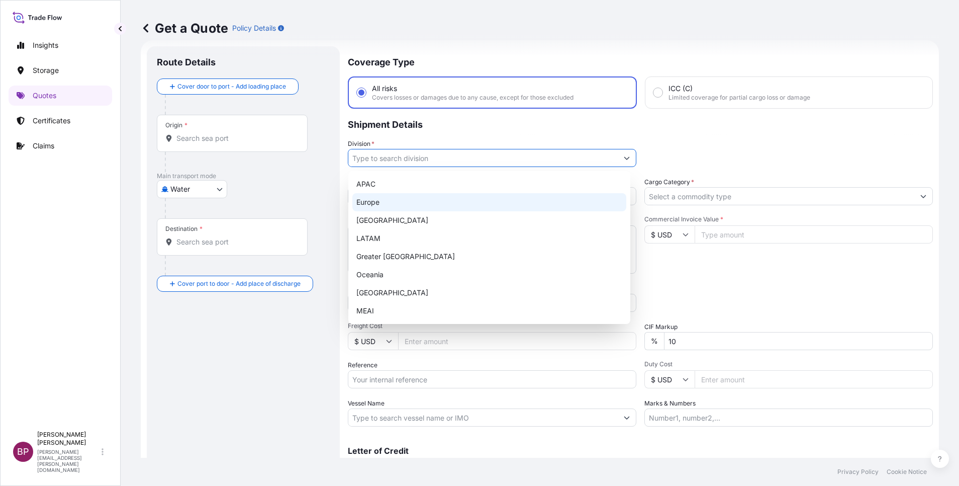
click at [408, 205] on div "Europe" at bounding box center [489, 202] width 274 height 18
type input "Europe"
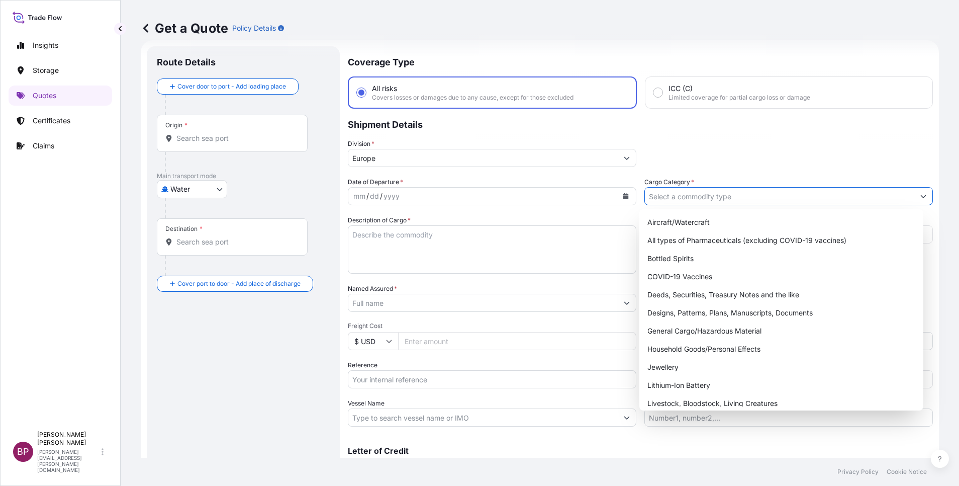
click at [713, 199] on input "Cargo Category *" at bounding box center [779, 196] width 269 height 18
click at [751, 330] on div "General Cargo/Hazardous Material" at bounding box center [782, 331] width 276 height 18
type input "General Cargo/Hazardous Material"
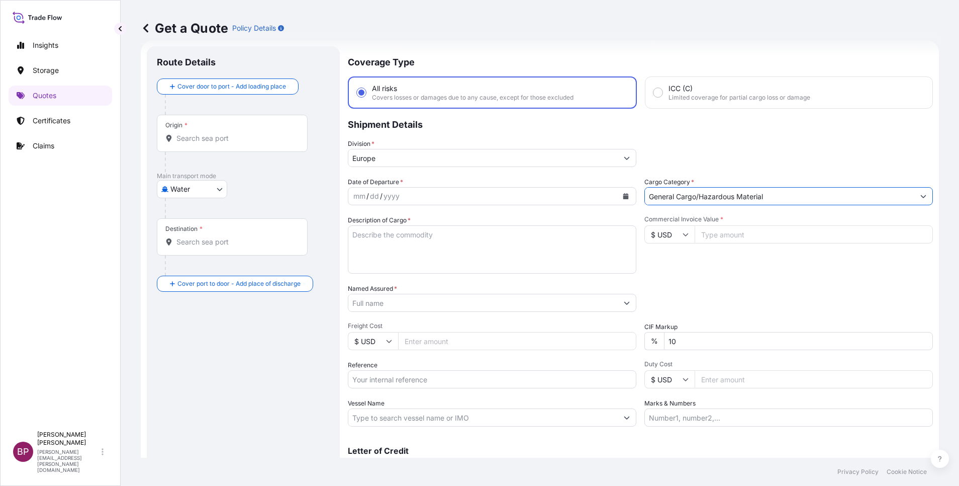
click at [416, 304] on input "Named Assured *" at bounding box center [482, 303] width 269 height 18
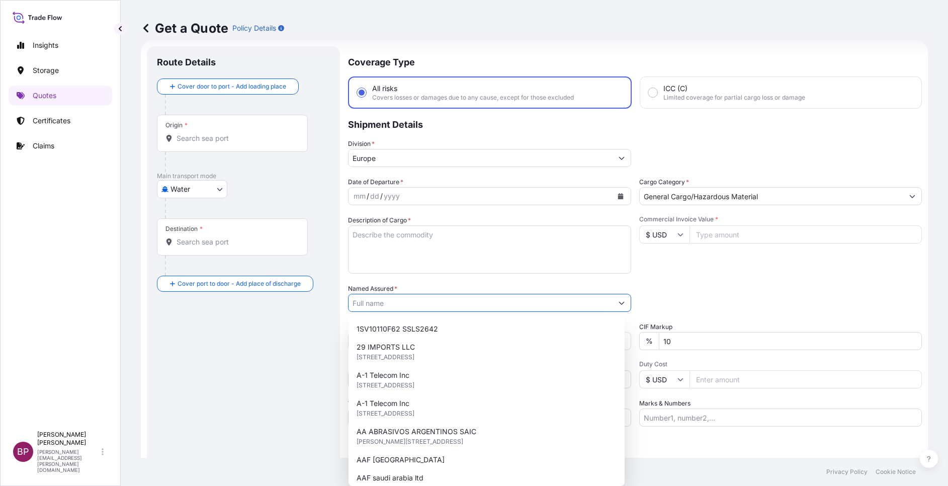
paste input "AFIA INTERNATIONAL CO, [GEOGRAPHIC_DATA] [GEOGRAPHIC_DATA]"
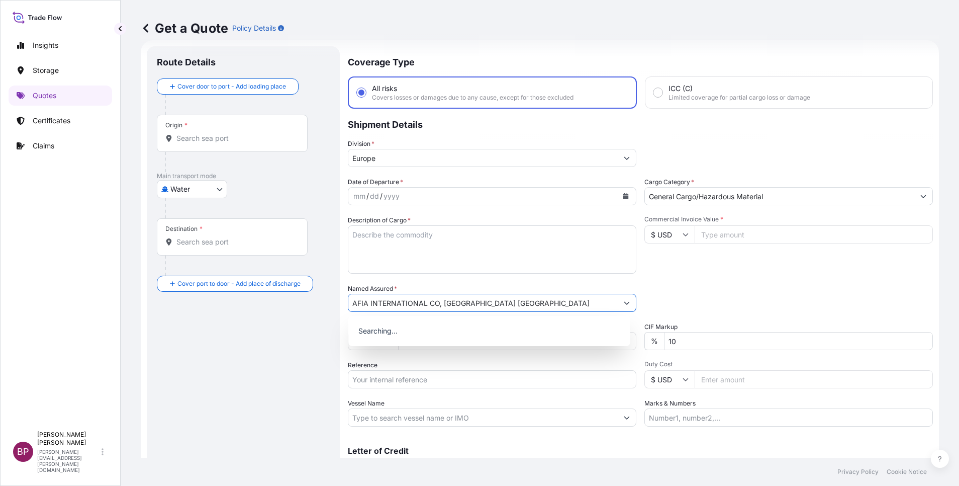
type input "AFIA INTERNATIONAL CO, [GEOGRAPHIC_DATA] [GEOGRAPHIC_DATA]"
click at [623, 195] on icon "Calendar" at bounding box center [626, 196] width 6 height 6
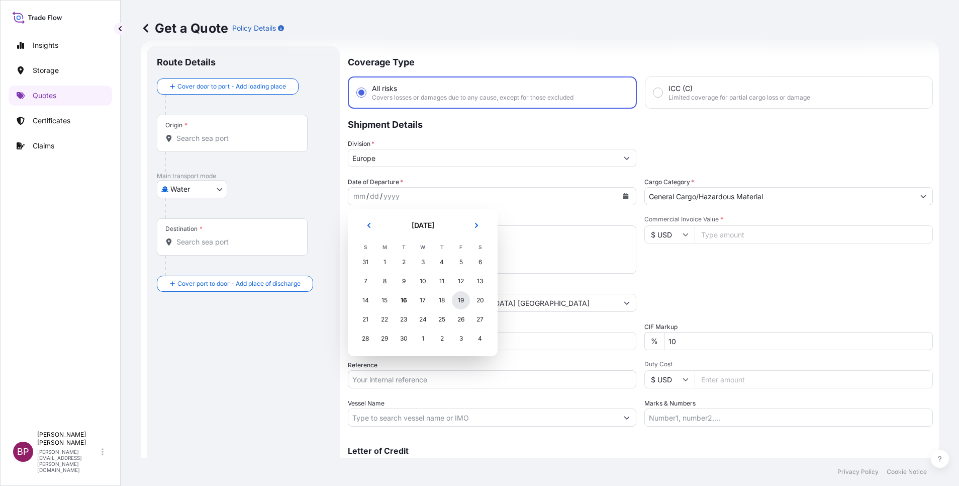
click at [463, 301] on div "19" at bounding box center [461, 300] width 18 height 18
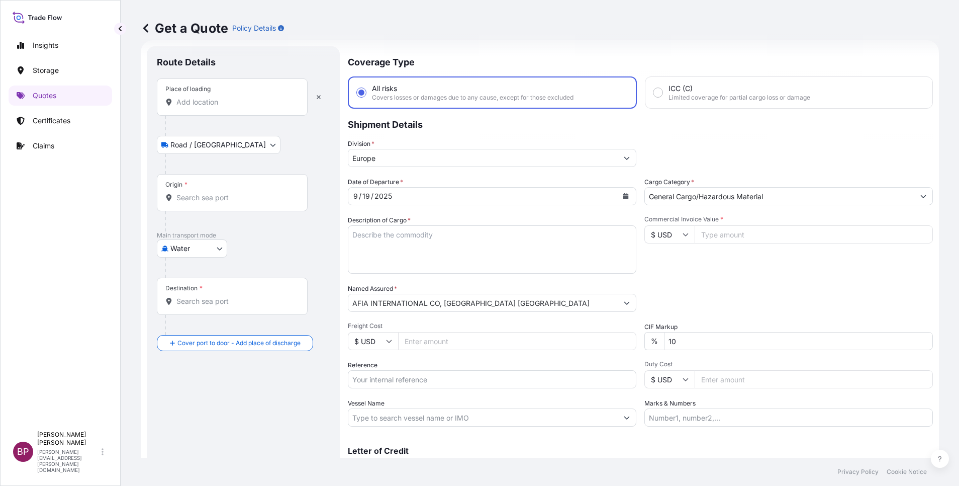
click at [201, 100] on input "Place of loading" at bounding box center [235, 102] width 119 height 10
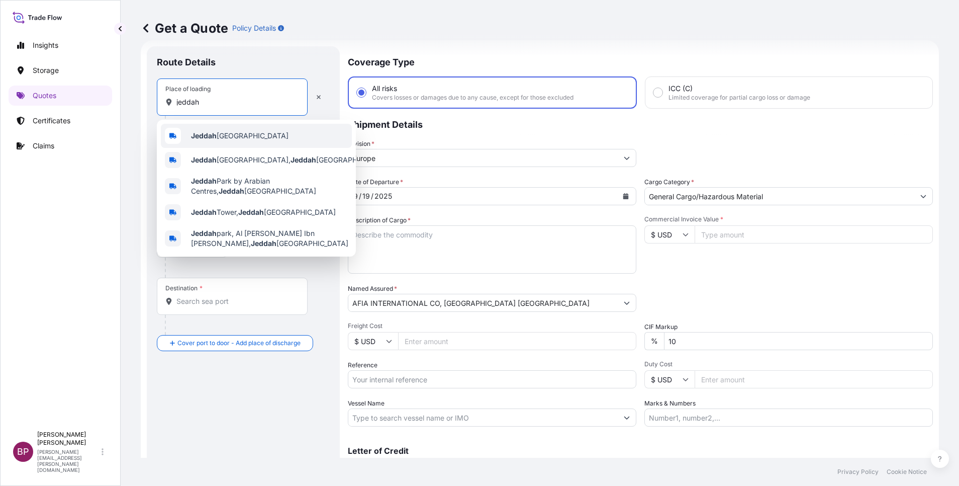
click at [244, 137] on span "Jeddah [GEOGRAPHIC_DATA]" at bounding box center [240, 136] width 98 height 10
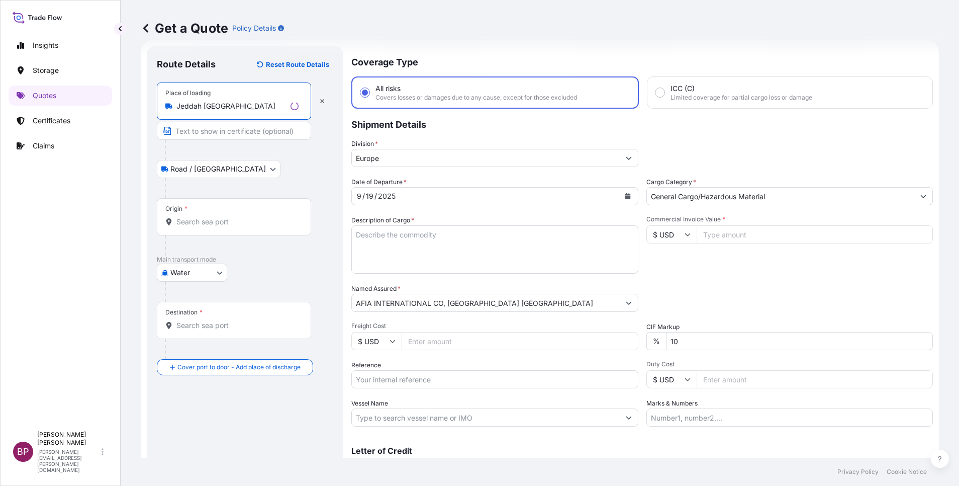
type input "Jeddah [GEOGRAPHIC_DATA]"
click at [215, 222] on input "Origin *" at bounding box center [237, 222] width 122 height 10
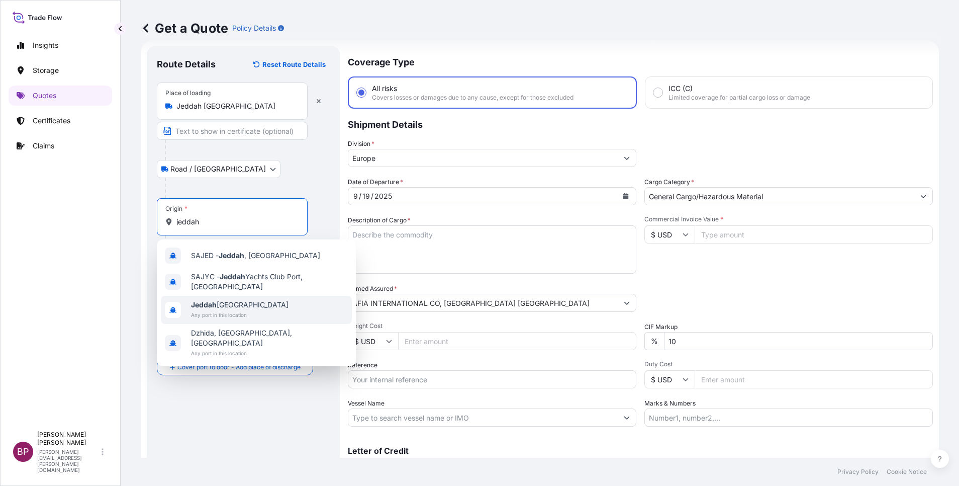
click at [229, 310] on span "Any port in this location" at bounding box center [240, 315] width 98 height 10
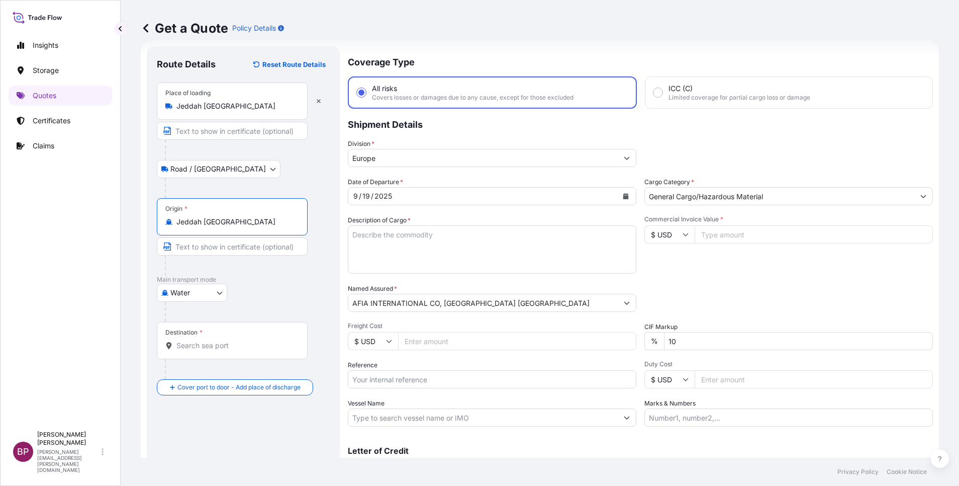
type input "Jeddah [GEOGRAPHIC_DATA]"
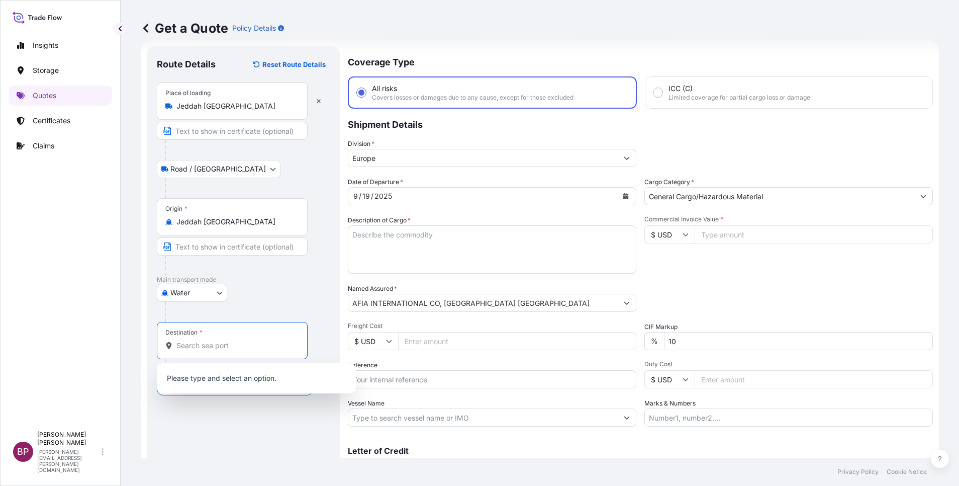
click at [206, 350] on input "Destination *" at bounding box center [235, 345] width 119 height 10
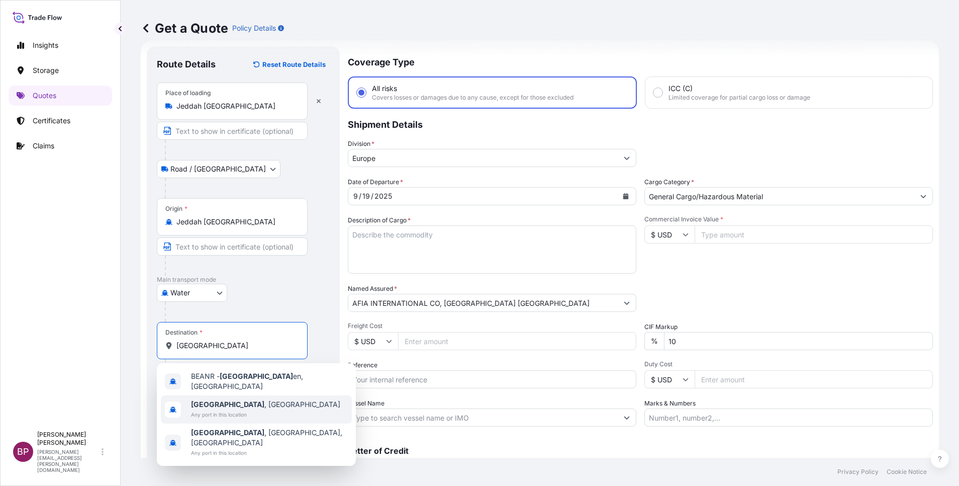
click at [217, 409] on span "Any port in this location" at bounding box center [265, 414] width 149 height 10
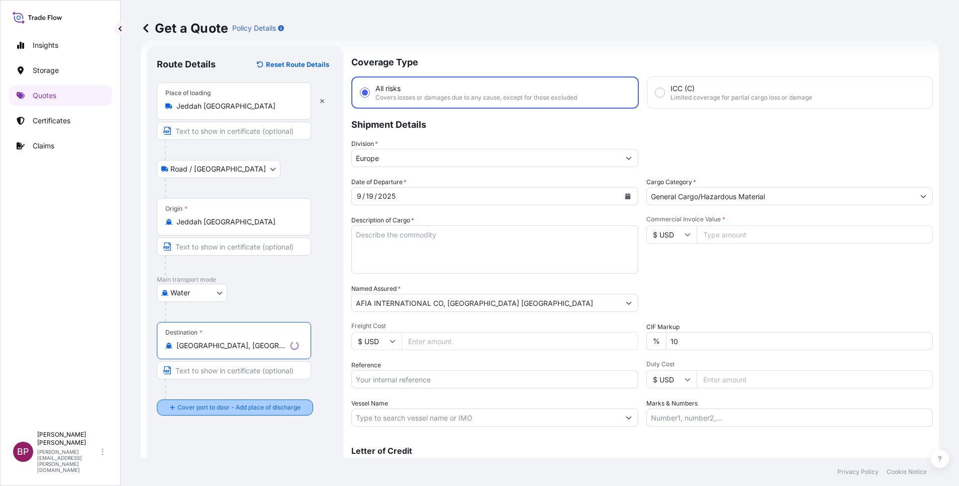
type input "[GEOGRAPHIC_DATA], [GEOGRAPHIC_DATA]"
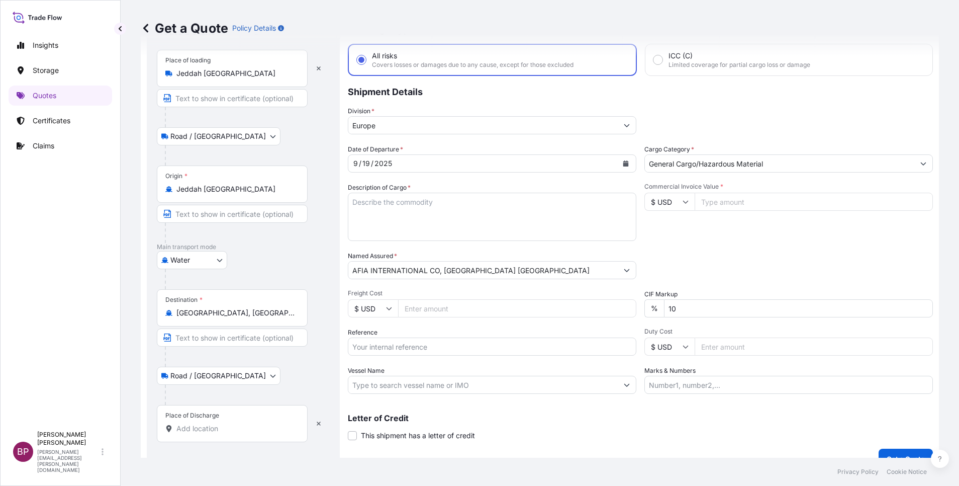
scroll to position [66, 0]
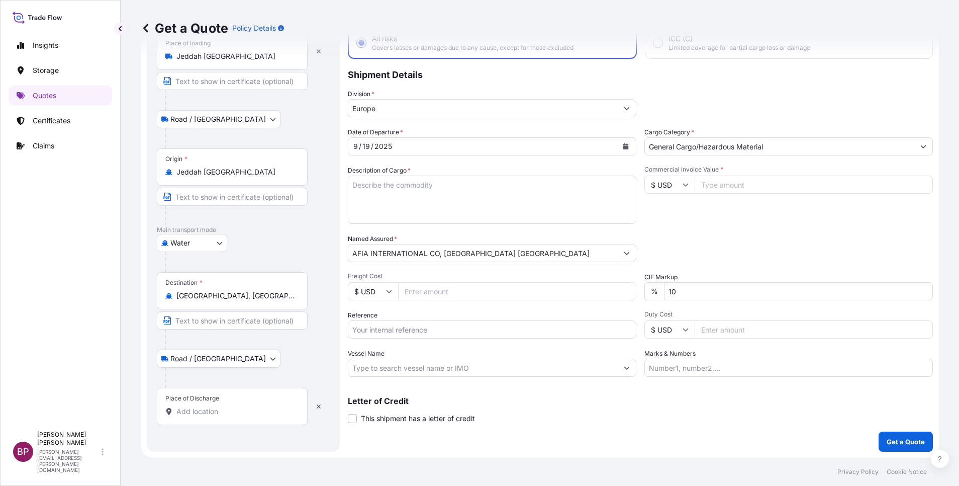
click at [234, 407] on input "Place of Discharge" at bounding box center [235, 411] width 119 height 10
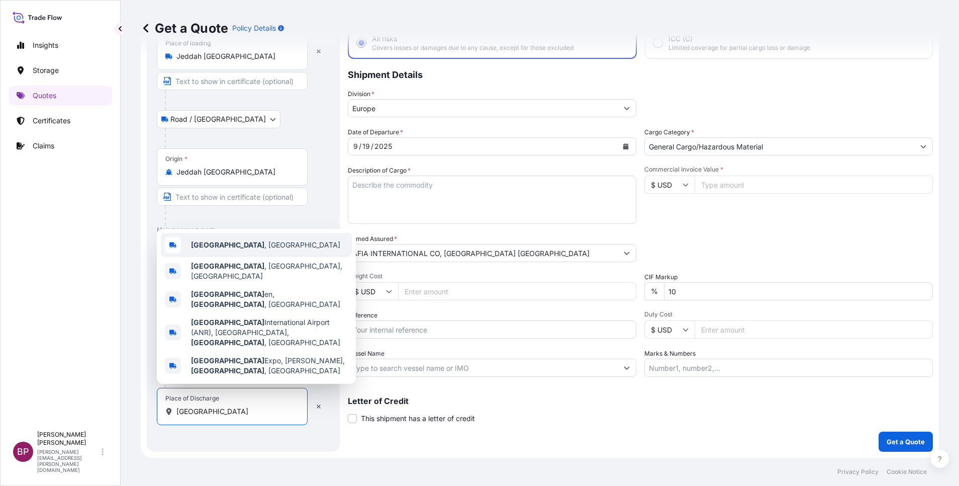
click at [263, 257] on div "[GEOGRAPHIC_DATA] , [GEOGRAPHIC_DATA]" at bounding box center [256, 245] width 191 height 24
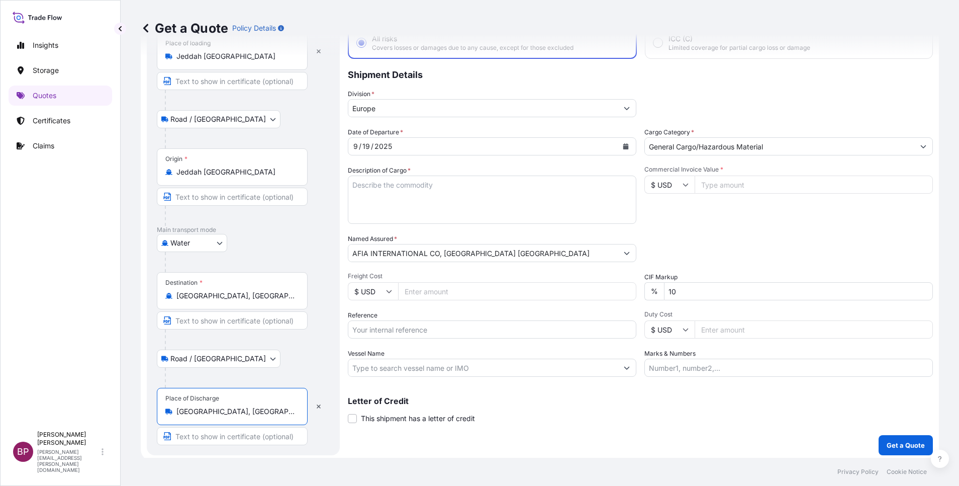
type input "[GEOGRAPHIC_DATA], [GEOGRAPHIC_DATA]"
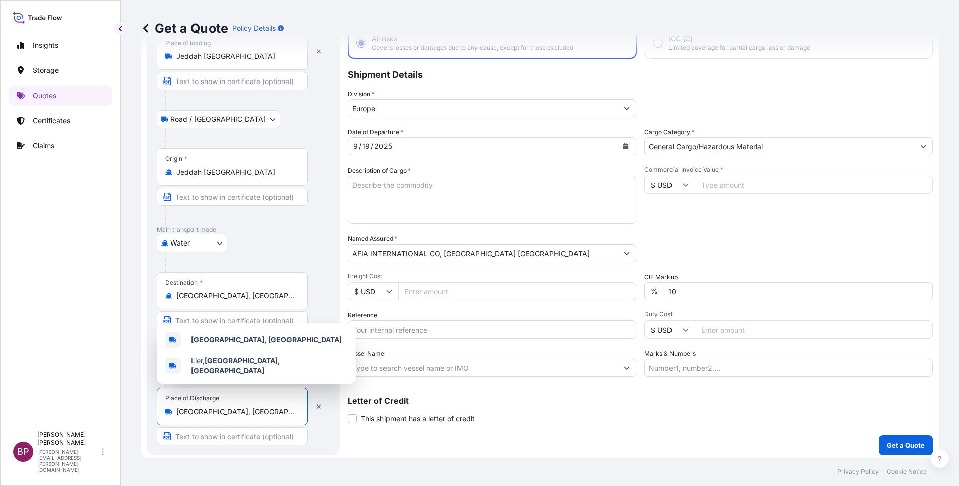
drag, startPoint x: 722, startPoint y: 183, endPoint x: 717, endPoint y: 187, distance: 6.4
click at [722, 183] on input "Commercial Invoice Value *" at bounding box center [814, 184] width 238 height 18
paste input "219780"
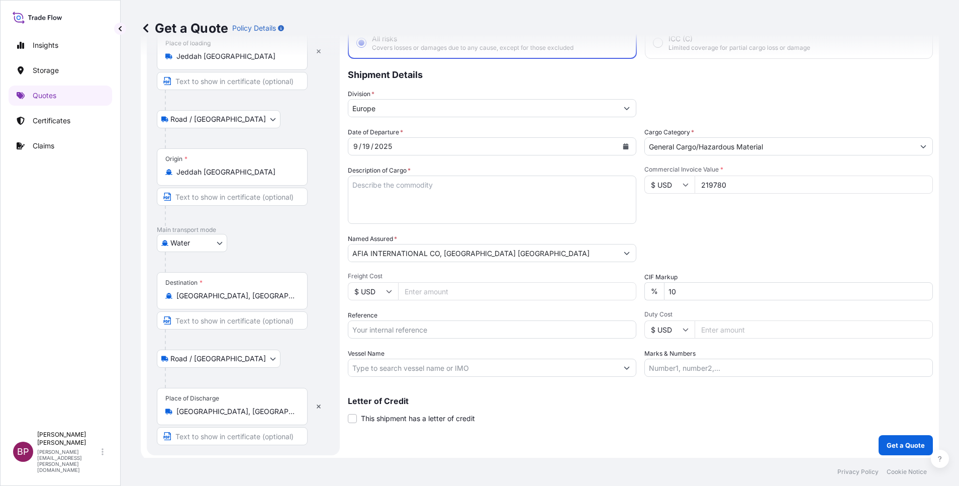
type input "219780"
drag, startPoint x: 537, startPoint y: 277, endPoint x: 404, endPoint y: 262, distance: 134.0
click at [438, 265] on div "Date of Departure * [DATE] Cargo Category * General Cargo/Hazardous Material De…" at bounding box center [640, 251] width 585 height 249
type input "0"
click at [446, 214] on textarea "Description of Cargo *" at bounding box center [492, 199] width 289 height 48
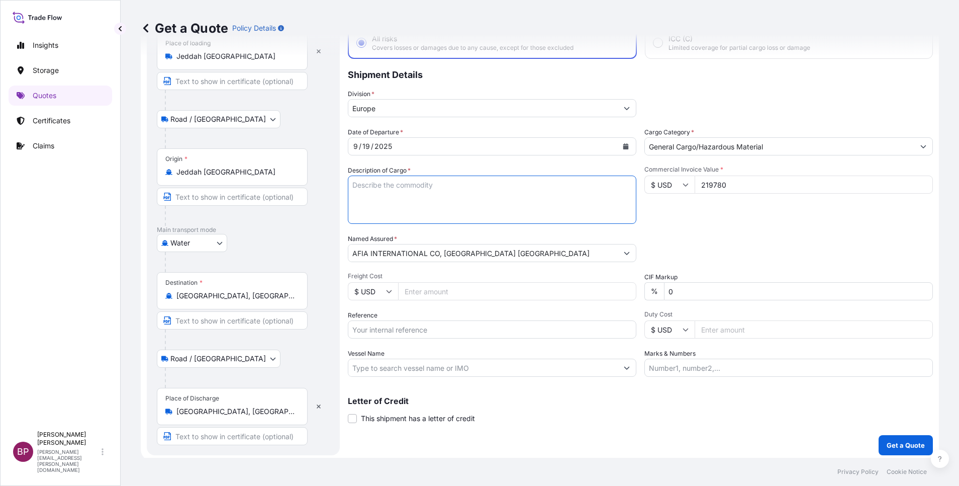
paste textarea "SAUDRONIC COPPER WIRE IN NEEDLES"
type textarea "SAUDRONIC COPPER WIRE IN NEEDLES"
click at [412, 332] on input "Reference" at bounding box center [492, 329] width 289 height 18
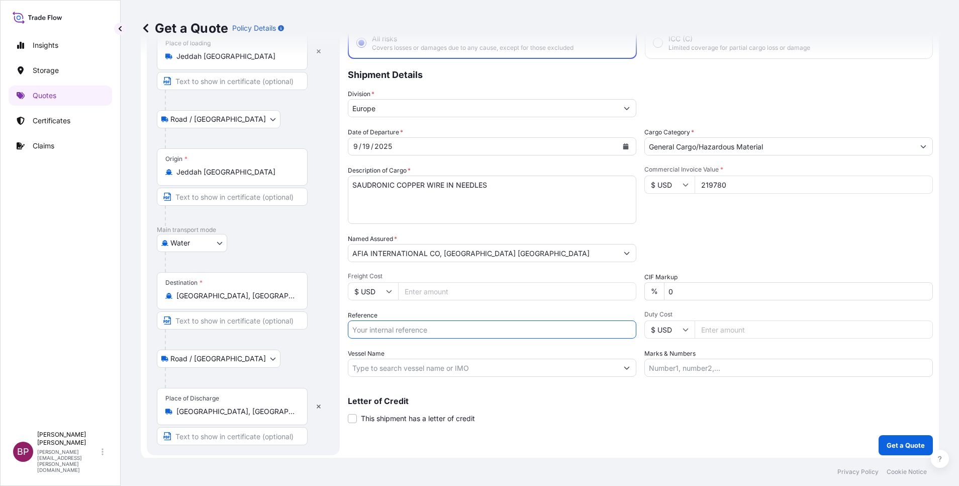
paste input "HLCUJE2250900440"
type input "HLCUJE2250900440"
click at [896, 449] on p "Get a Quote" at bounding box center [906, 445] width 38 height 10
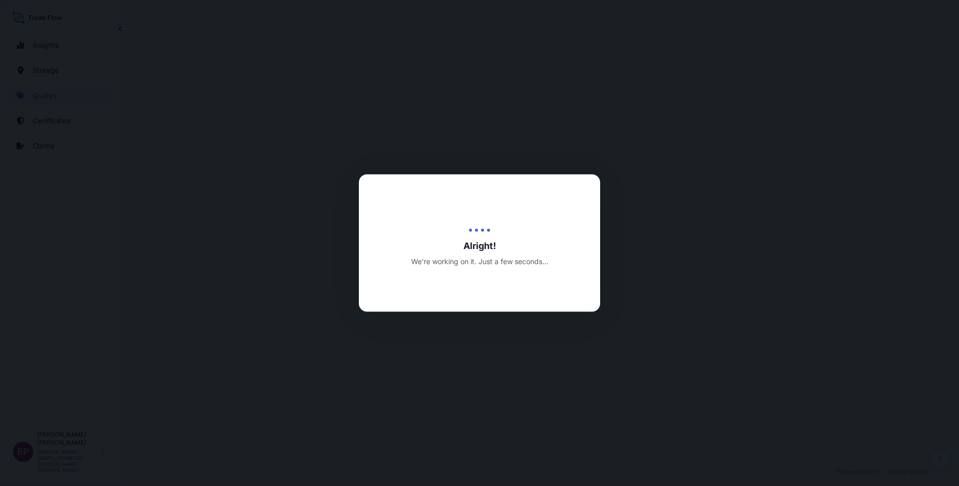
select select "Road / [GEOGRAPHIC_DATA]"
select select "Water"
select select "Road / [GEOGRAPHIC_DATA]"
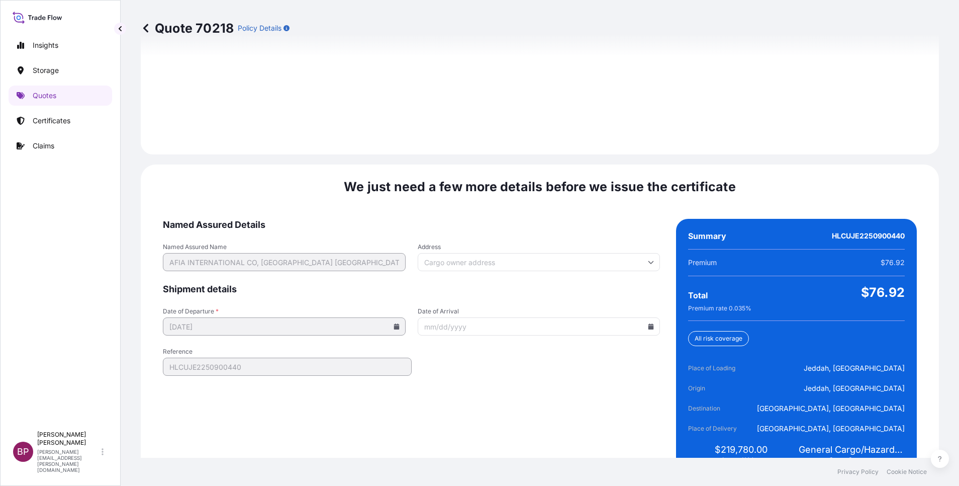
scroll to position [1490, 0]
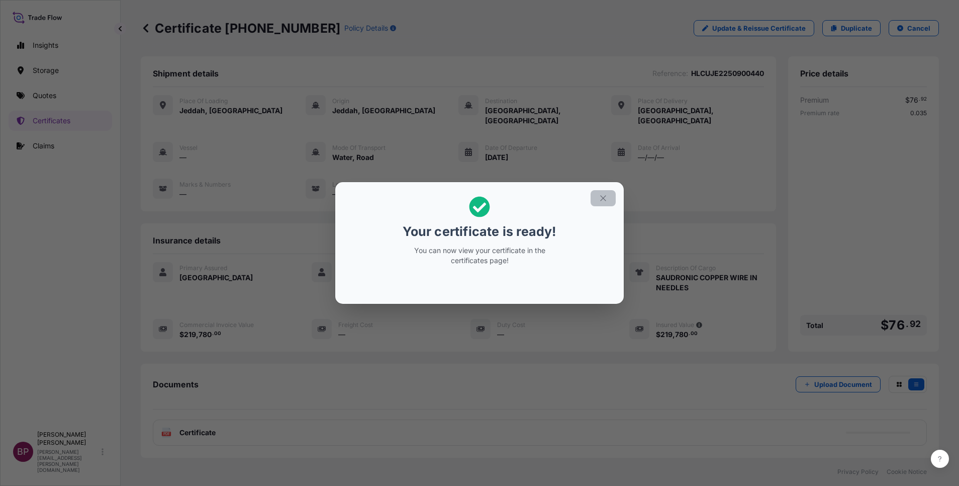
click at [605, 203] on button "button" at bounding box center [603, 198] width 25 height 16
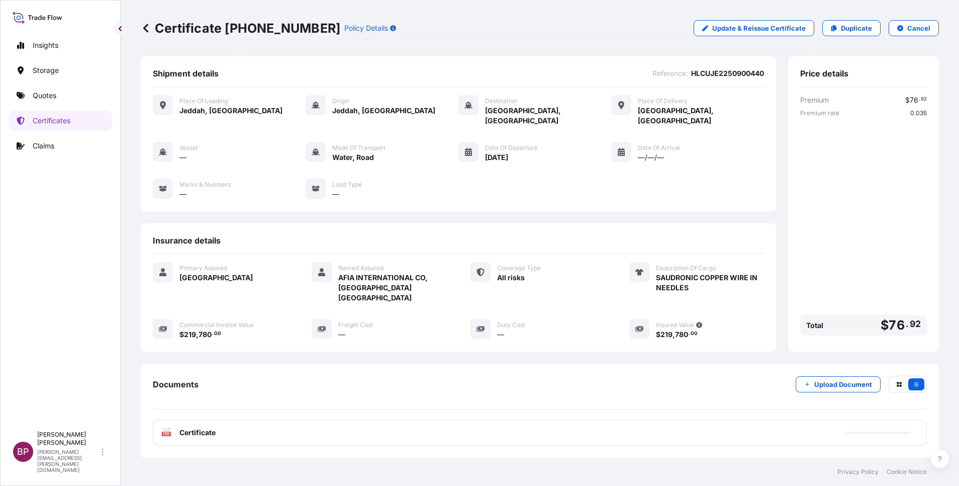
click at [206, 427] on span "Certificate" at bounding box center [197, 432] width 36 height 10
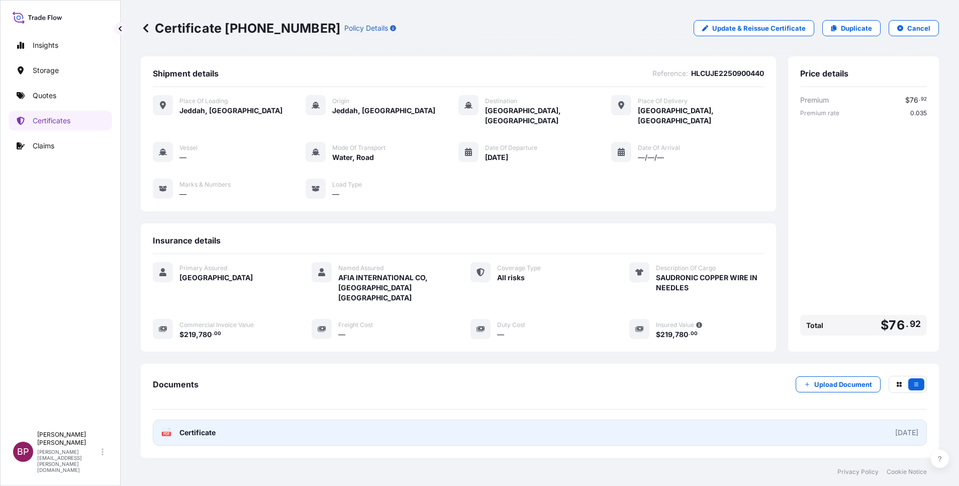
click at [215, 427] on span "Certificate" at bounding box center [197, 432] width 36 height 10
